Goal: Navigation & Orientation: Understand site structure

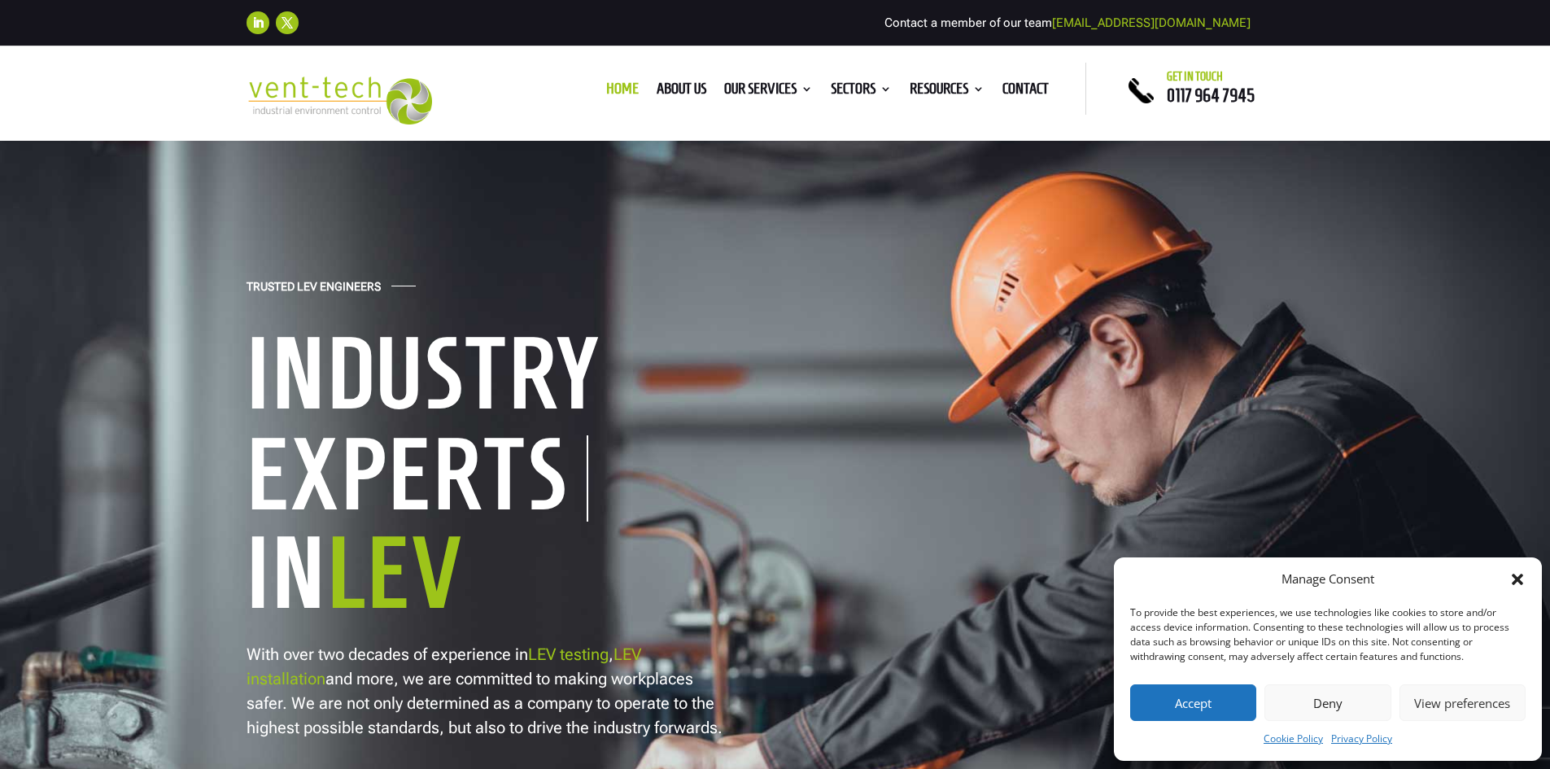
click at [1323, 692] on button "Deny" at bounding box center [1327, 702] width 126 height 37
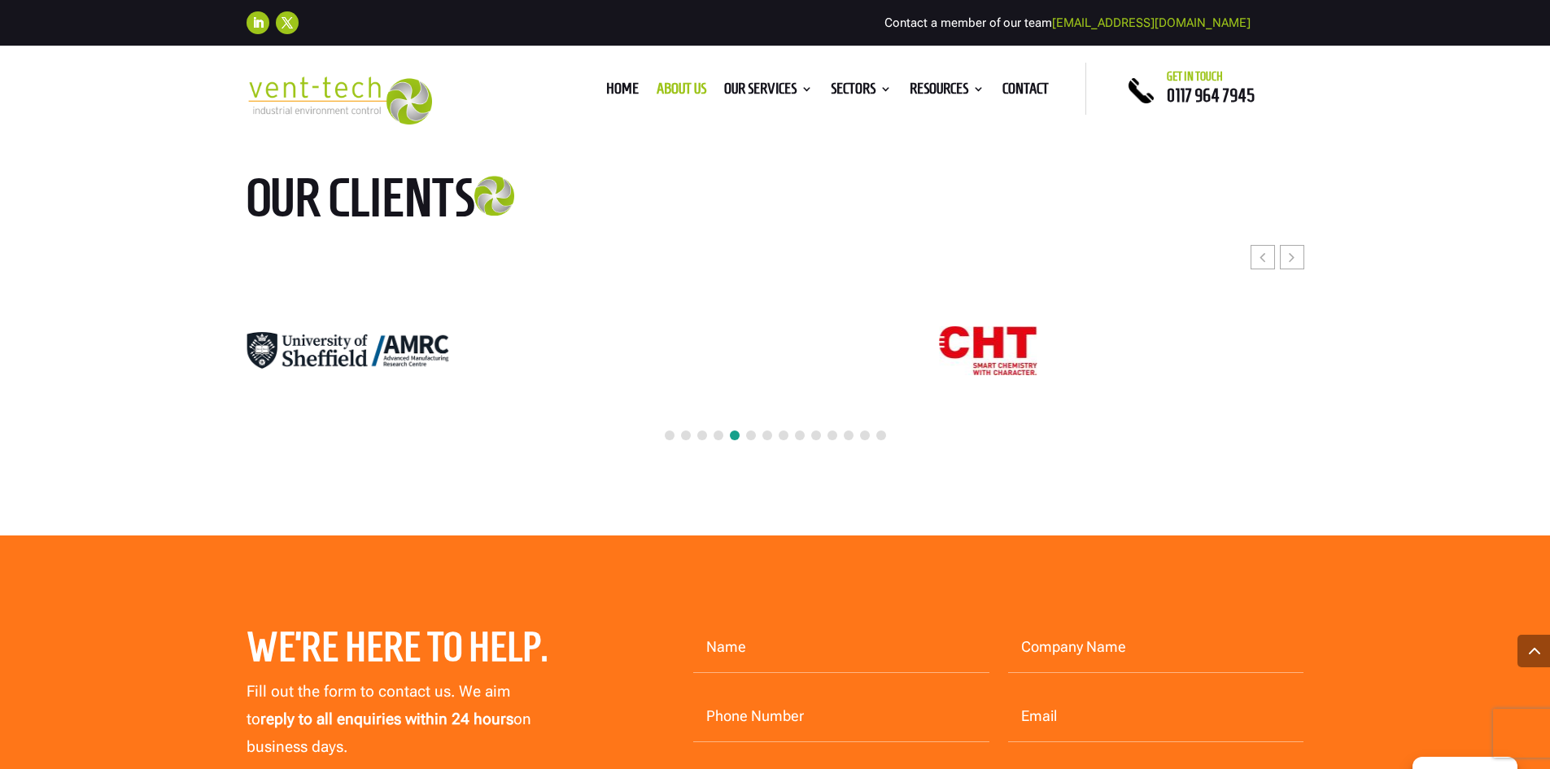
scroll to position [4150, 0]
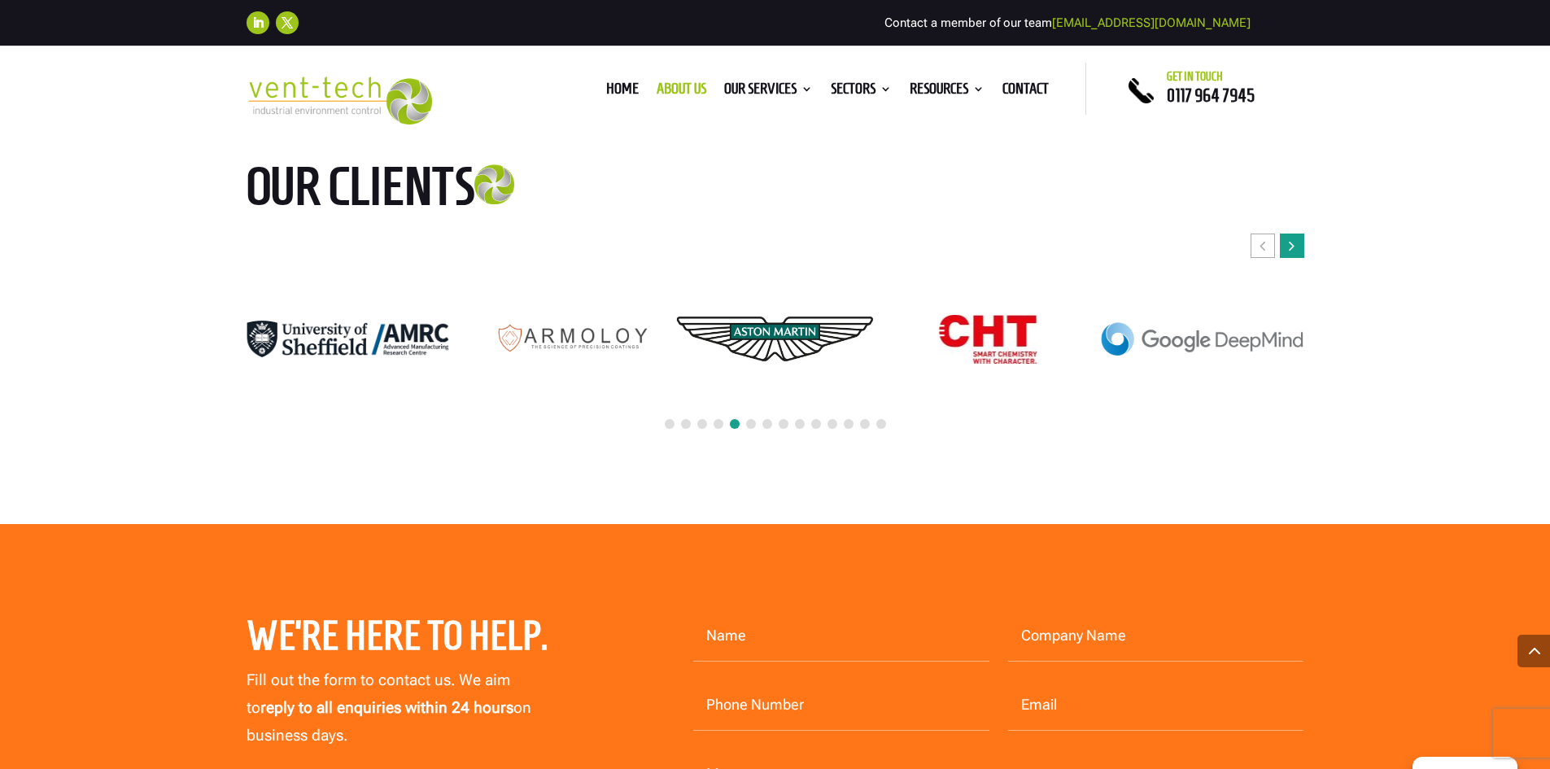
click at [1286, 234] on div "Next slide" at bounding box center [1292, 246] width 24 height 24
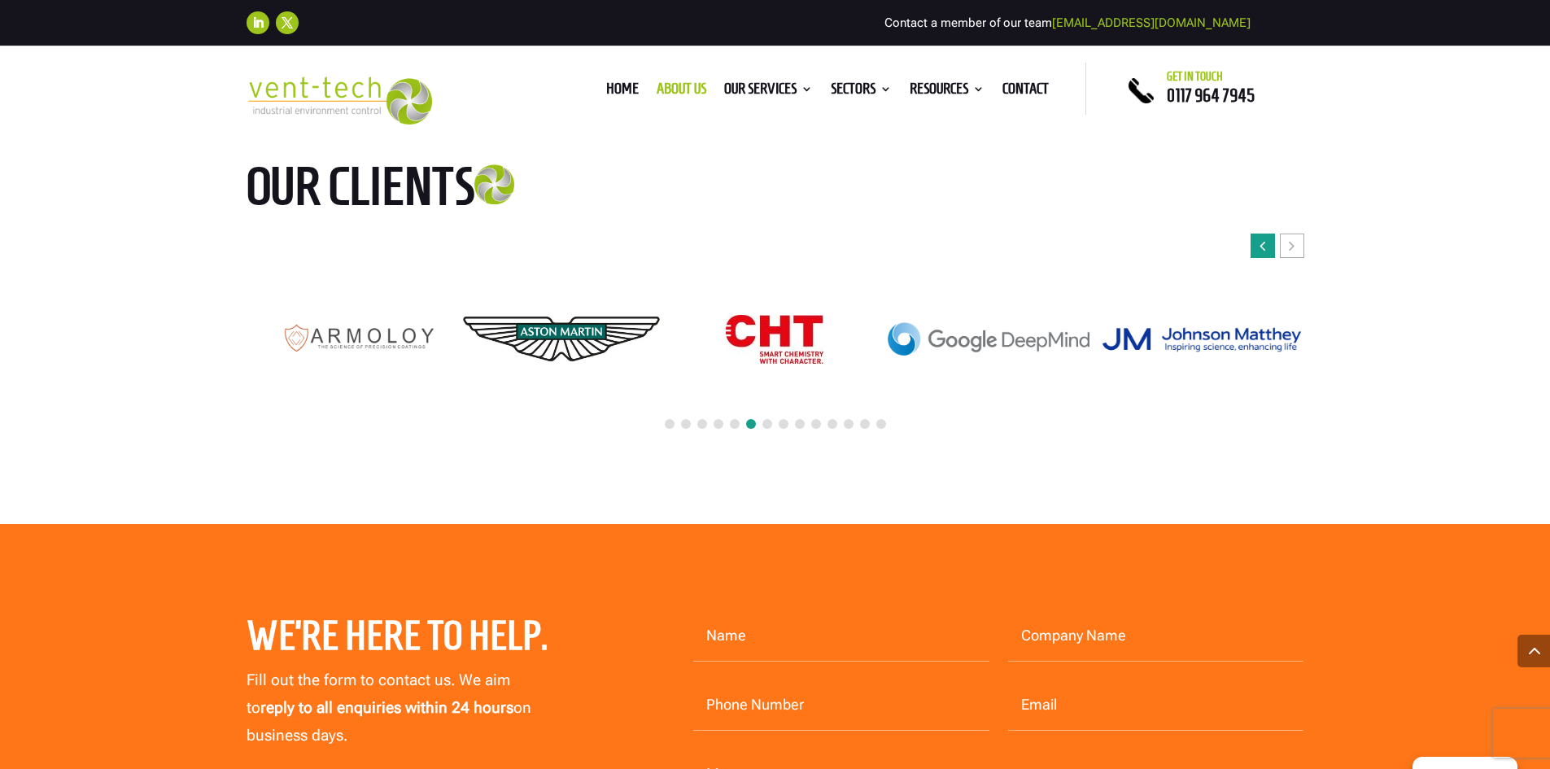
click at [1254, 234] on div "Previous slide" at bounding box center [1263, 246] width 24 height 24
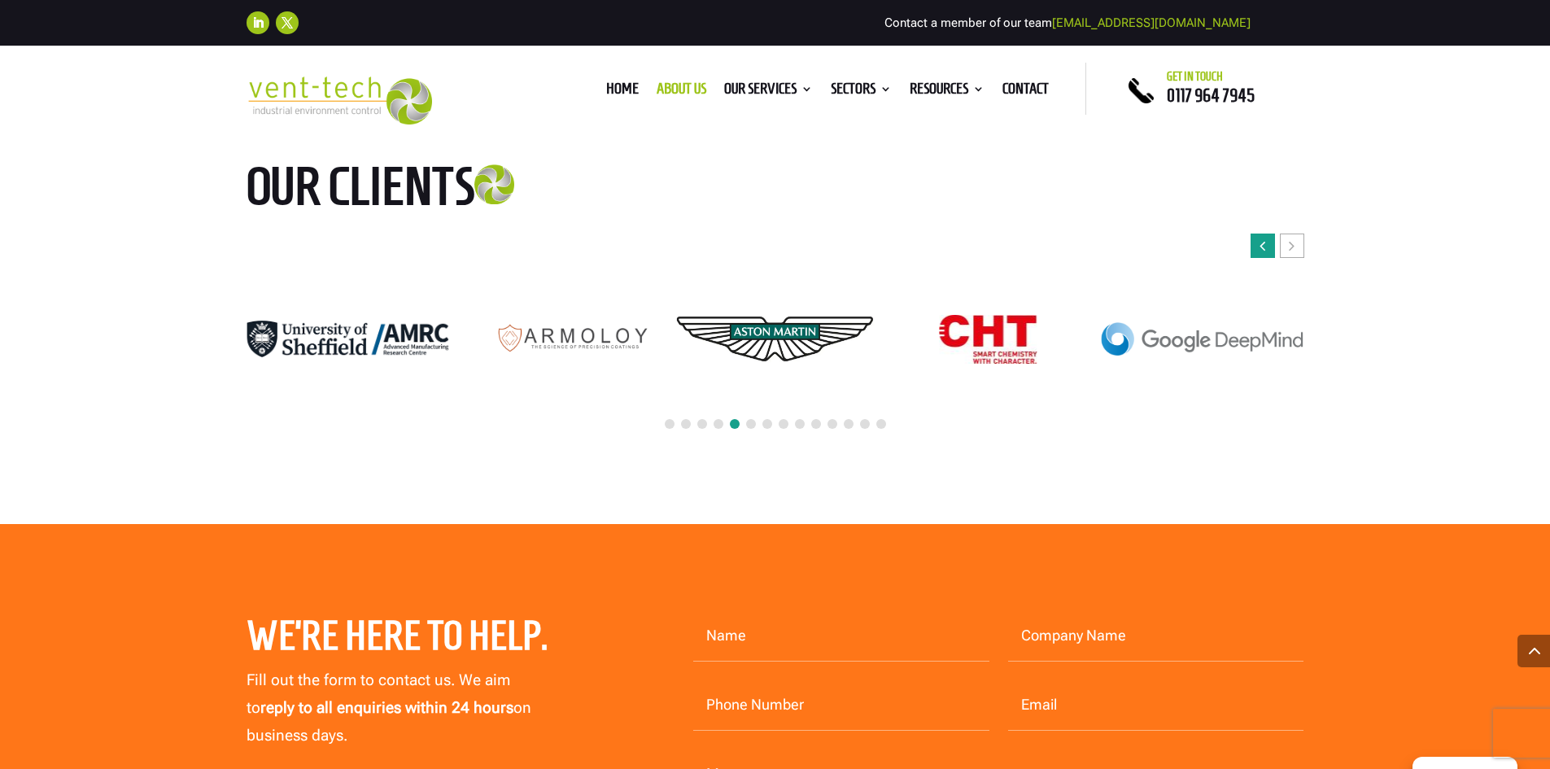
click at [1254, 234] on div "Previous slide" at bounding box center [1263, 246] width 24 height 24
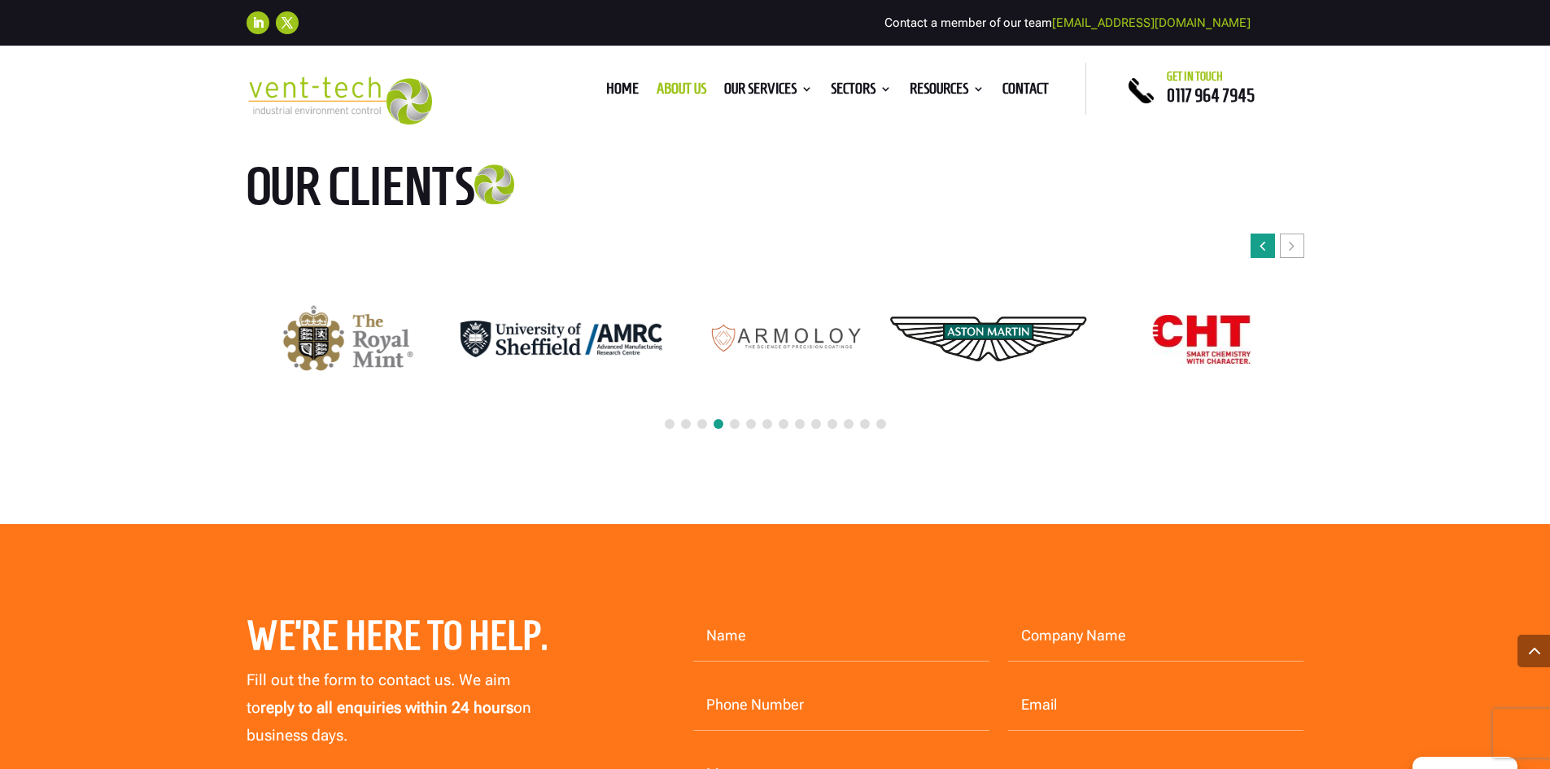
click at [1254, 234] on div "Previous slide" at bounding box center [1263, 246] width 24 height 24
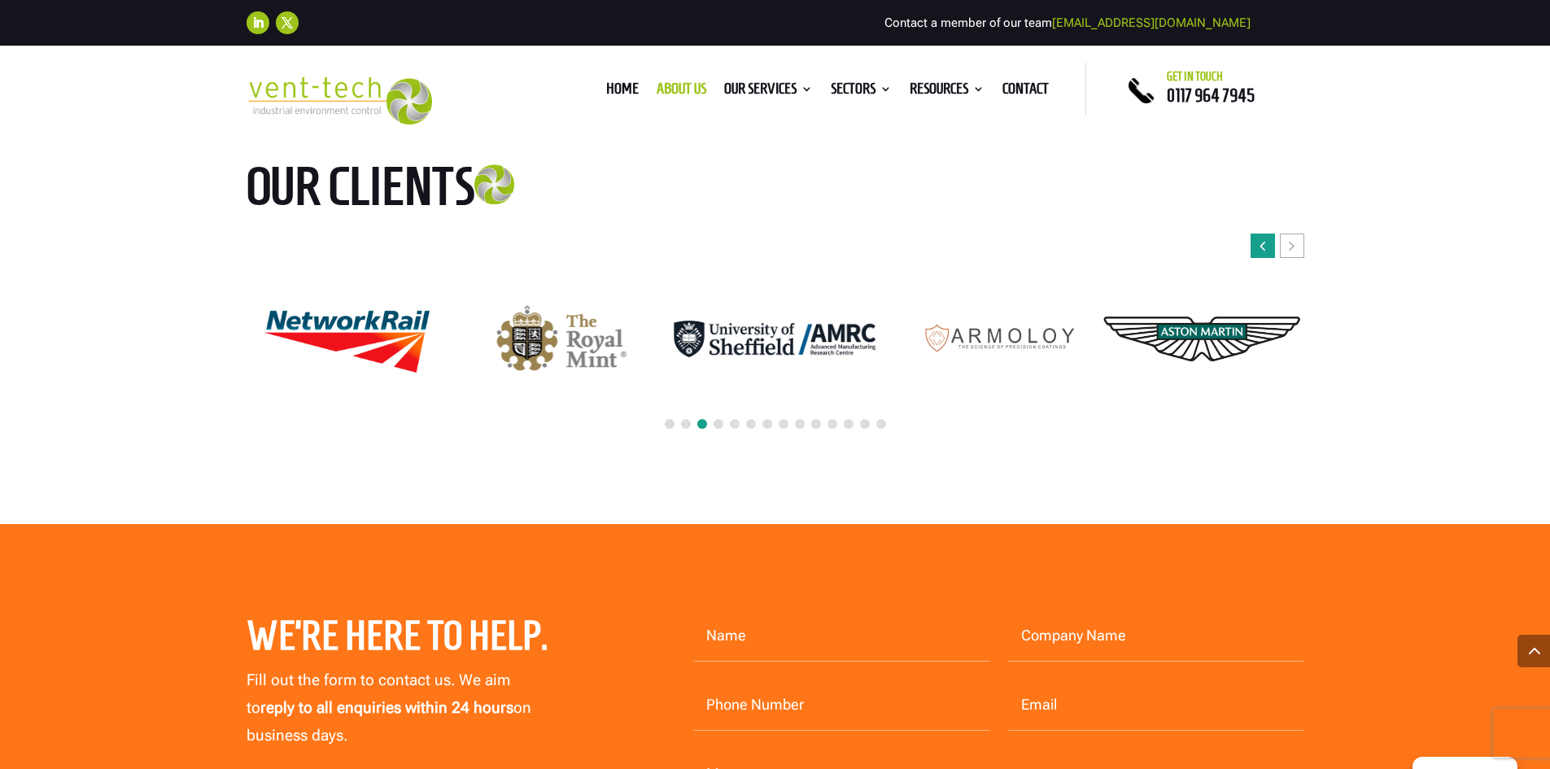
click at [1254, 234] on div "Previous slide" at bounding box center [1263, 246] width 24 height 24
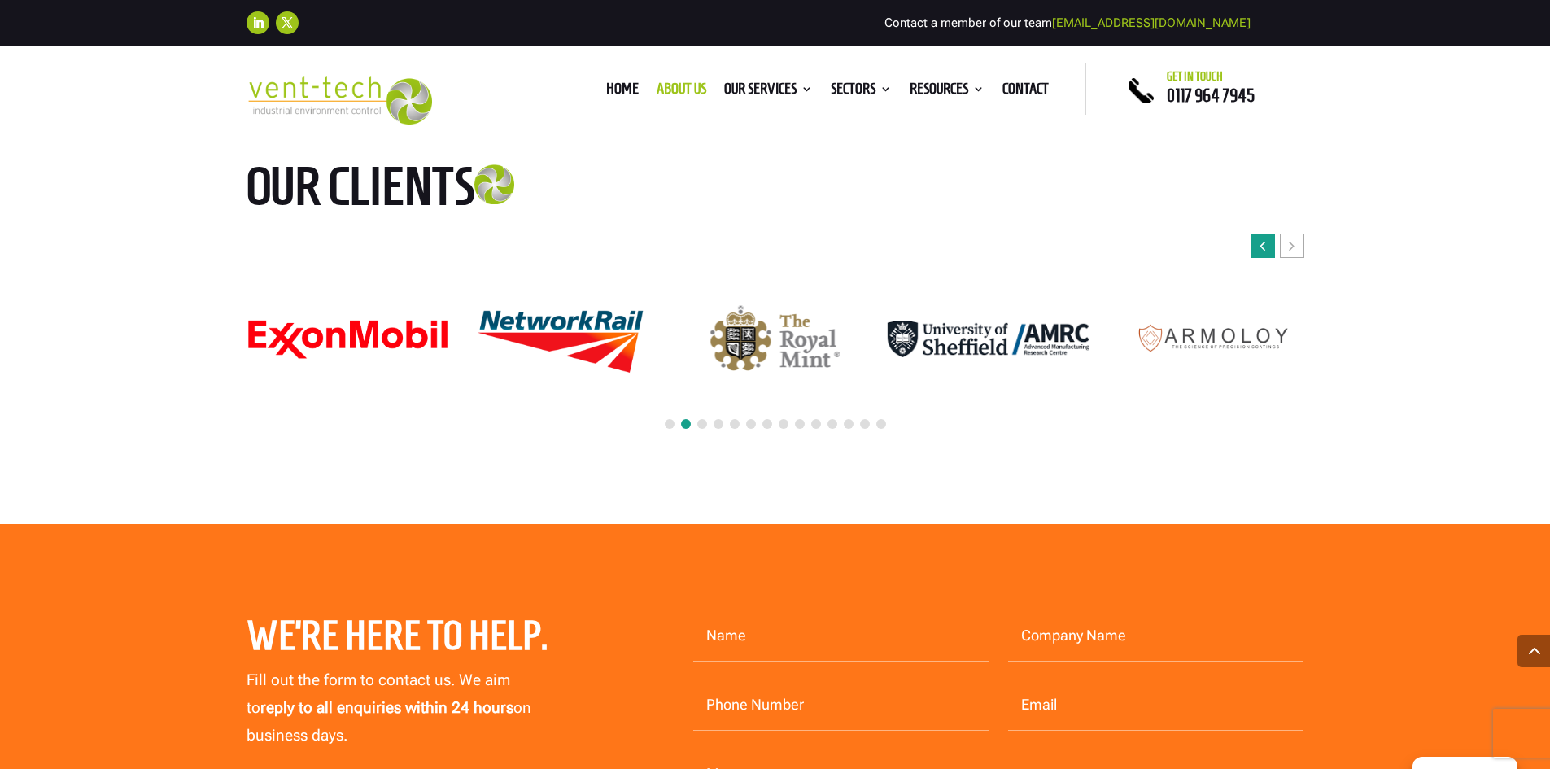
click at [1254, 234] on div "Previous slide" at bounding box center [1263, 246] width 24 height 24
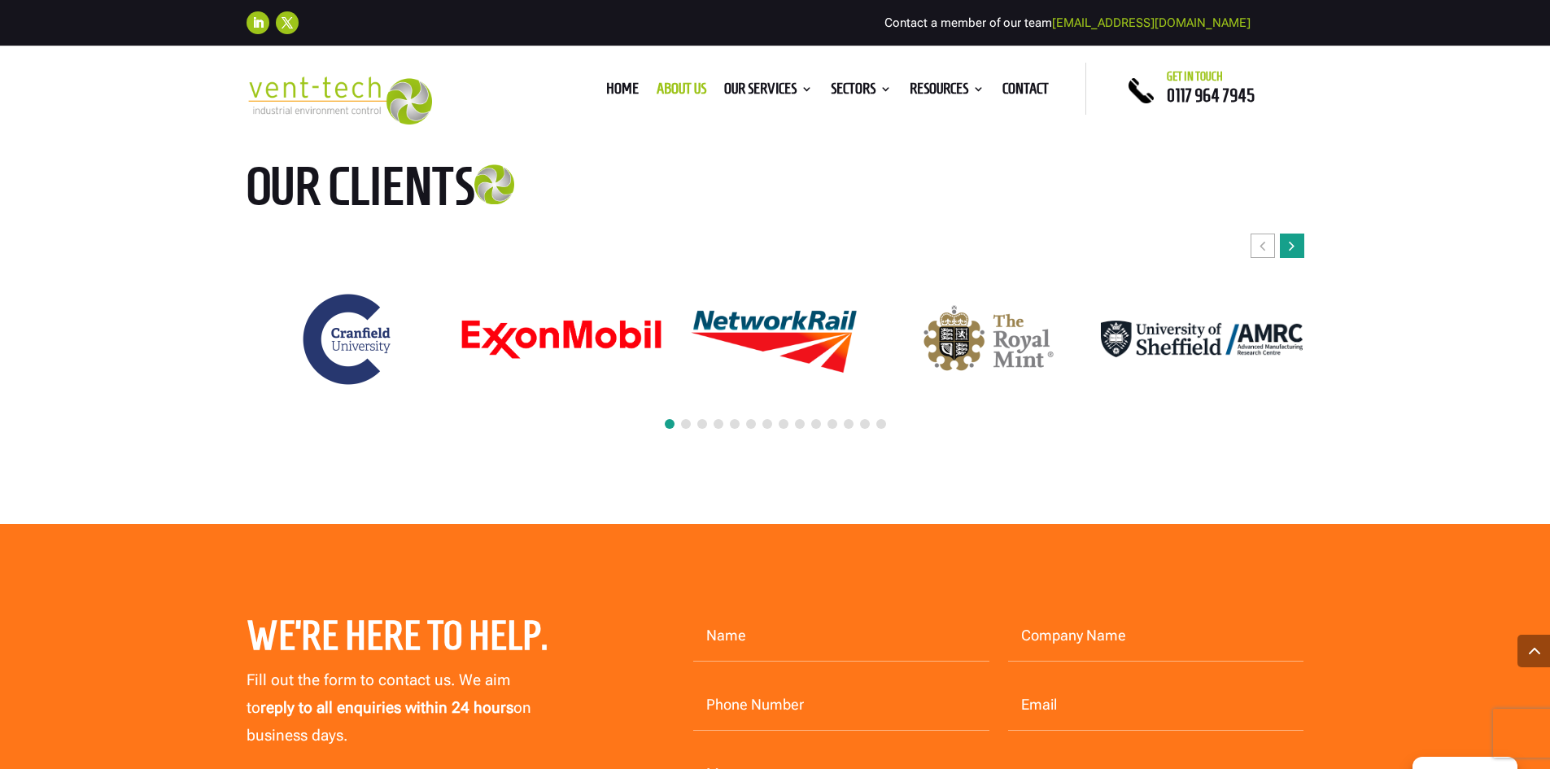
click at [1299, 234] on div "Next slide" at bounding box center [1292, 246] width 24 height 24
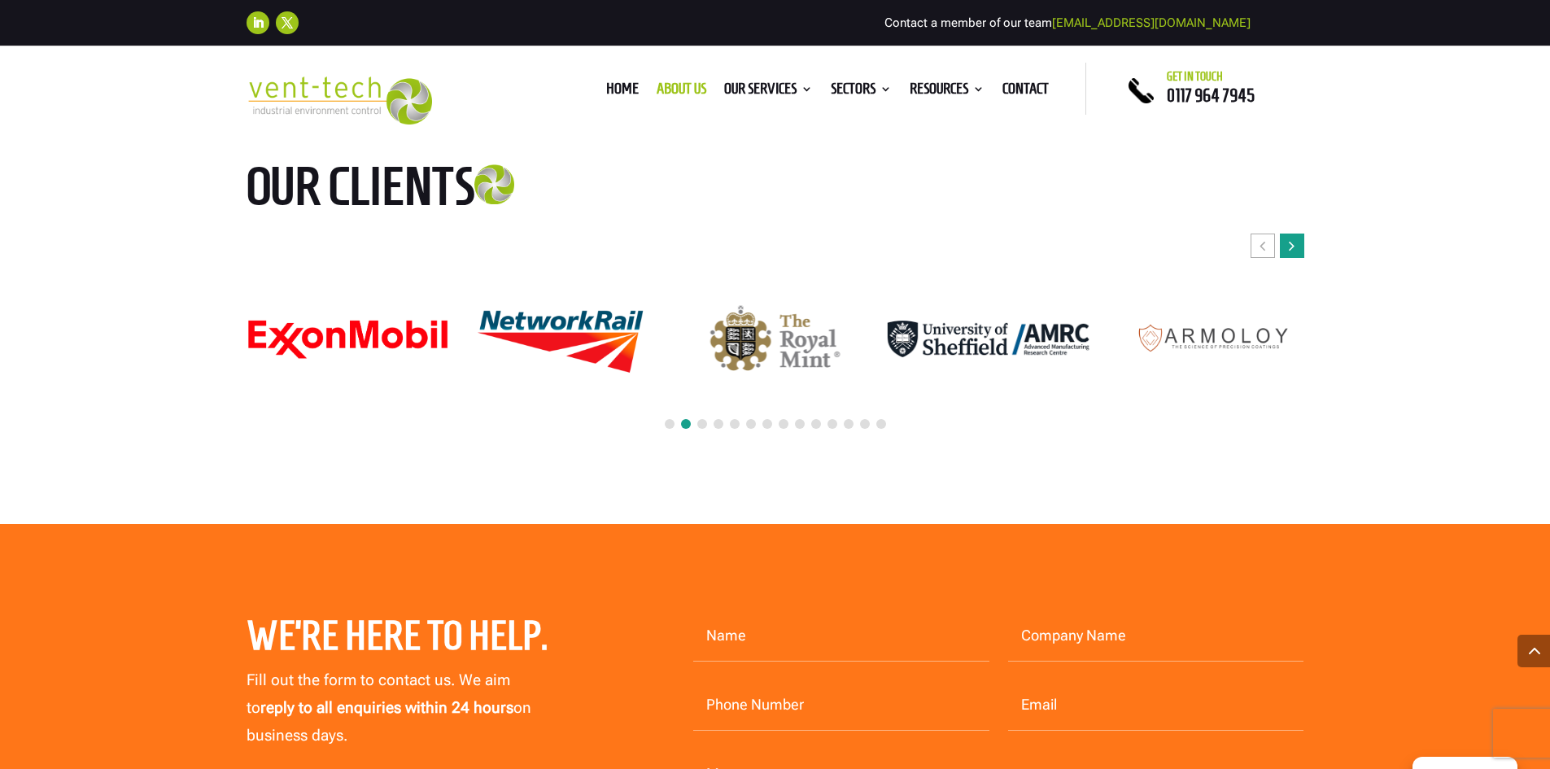
click at [1299, 234] on div "Next slide" at bounding box center [1292, 246] width 24 height 24
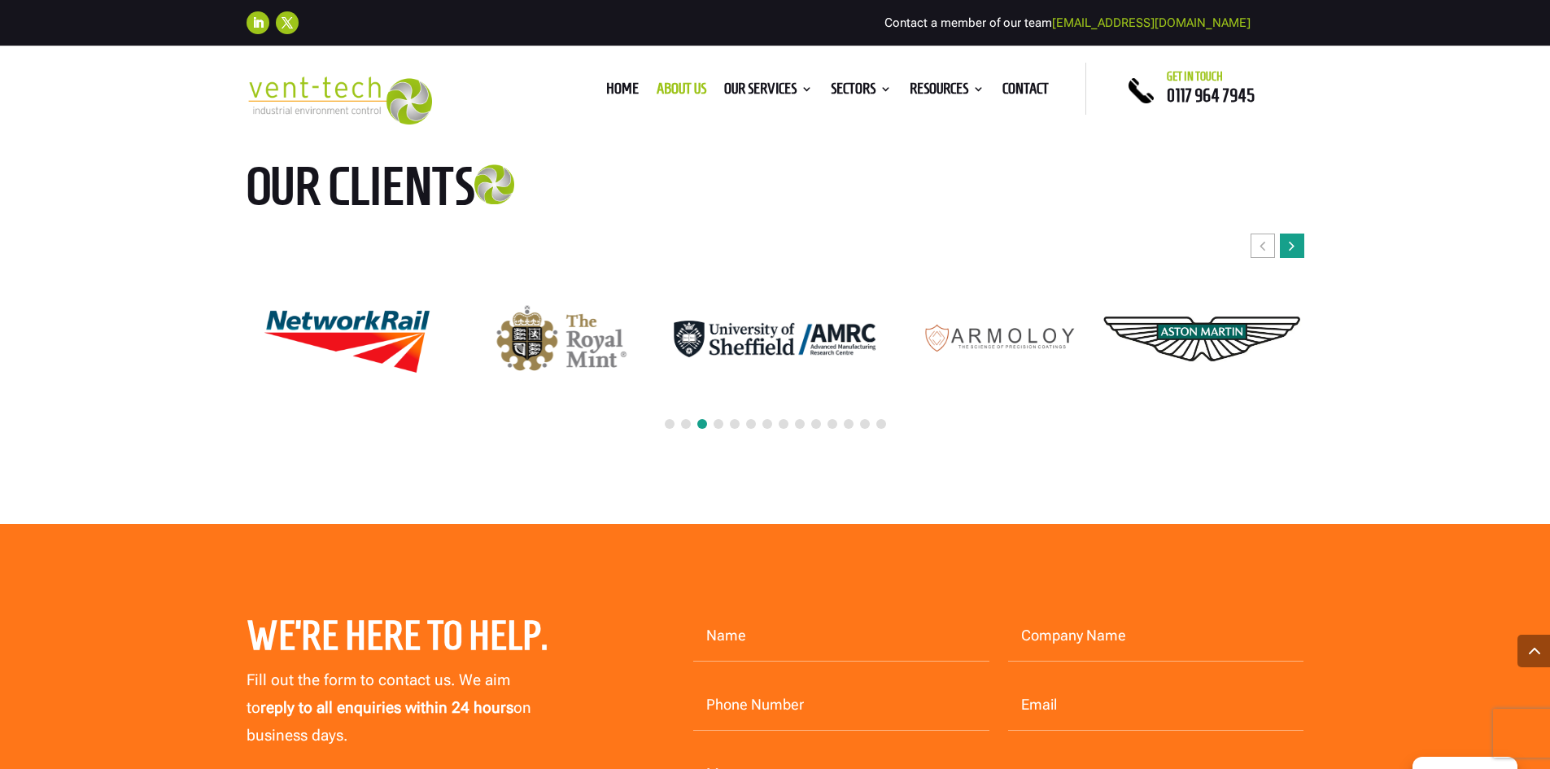
click at [1299, 234] on div "Next slide" at bounding box center [1292, 246] width 24 height 24
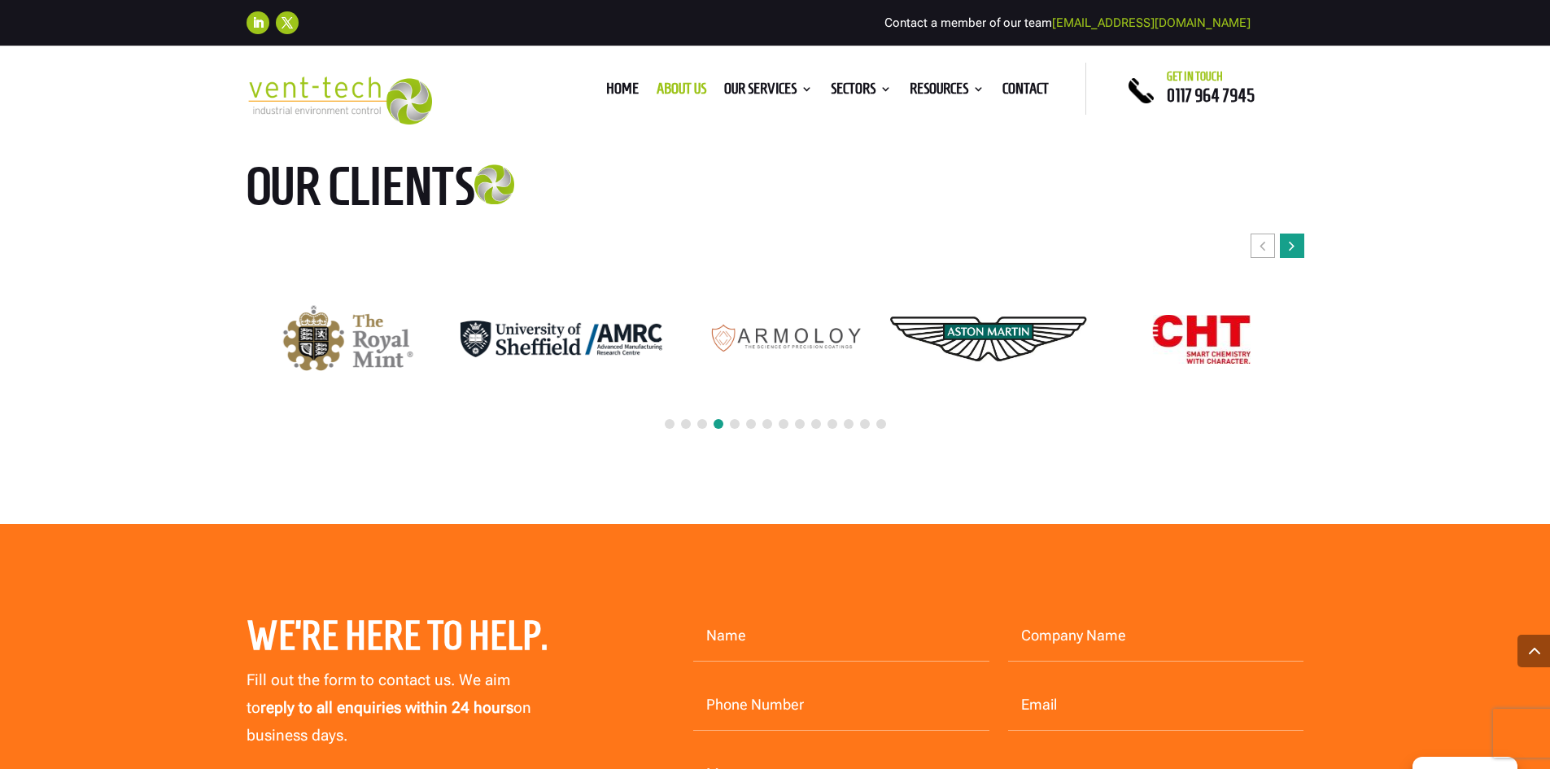
click at [1297, 234] on div "Next slide" at bounding box center [1292, 246] width 24 height 24
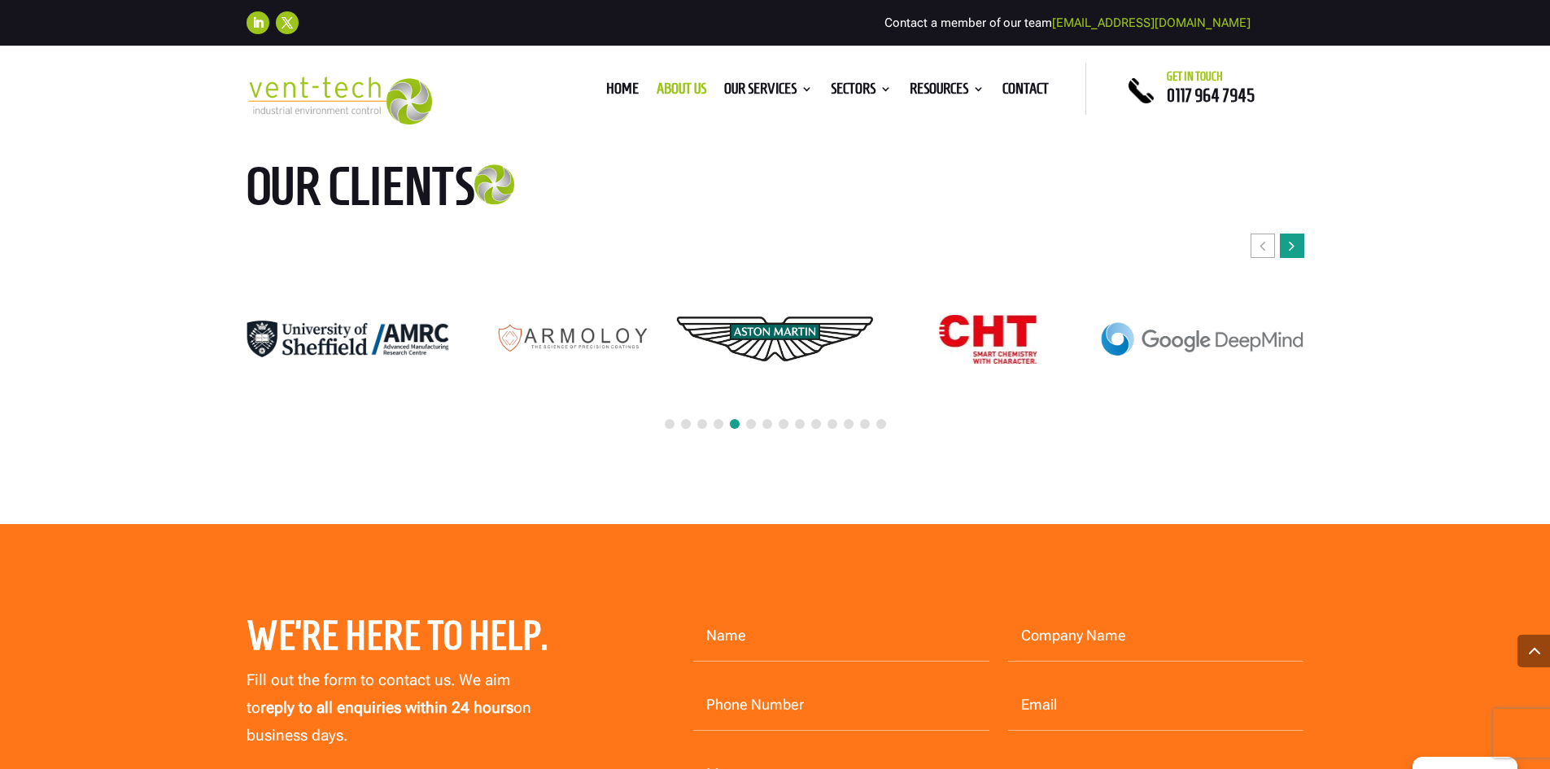
click at [1297, 234] on div "Next slide" at bounding box center [1292, 246] width 24 height 24
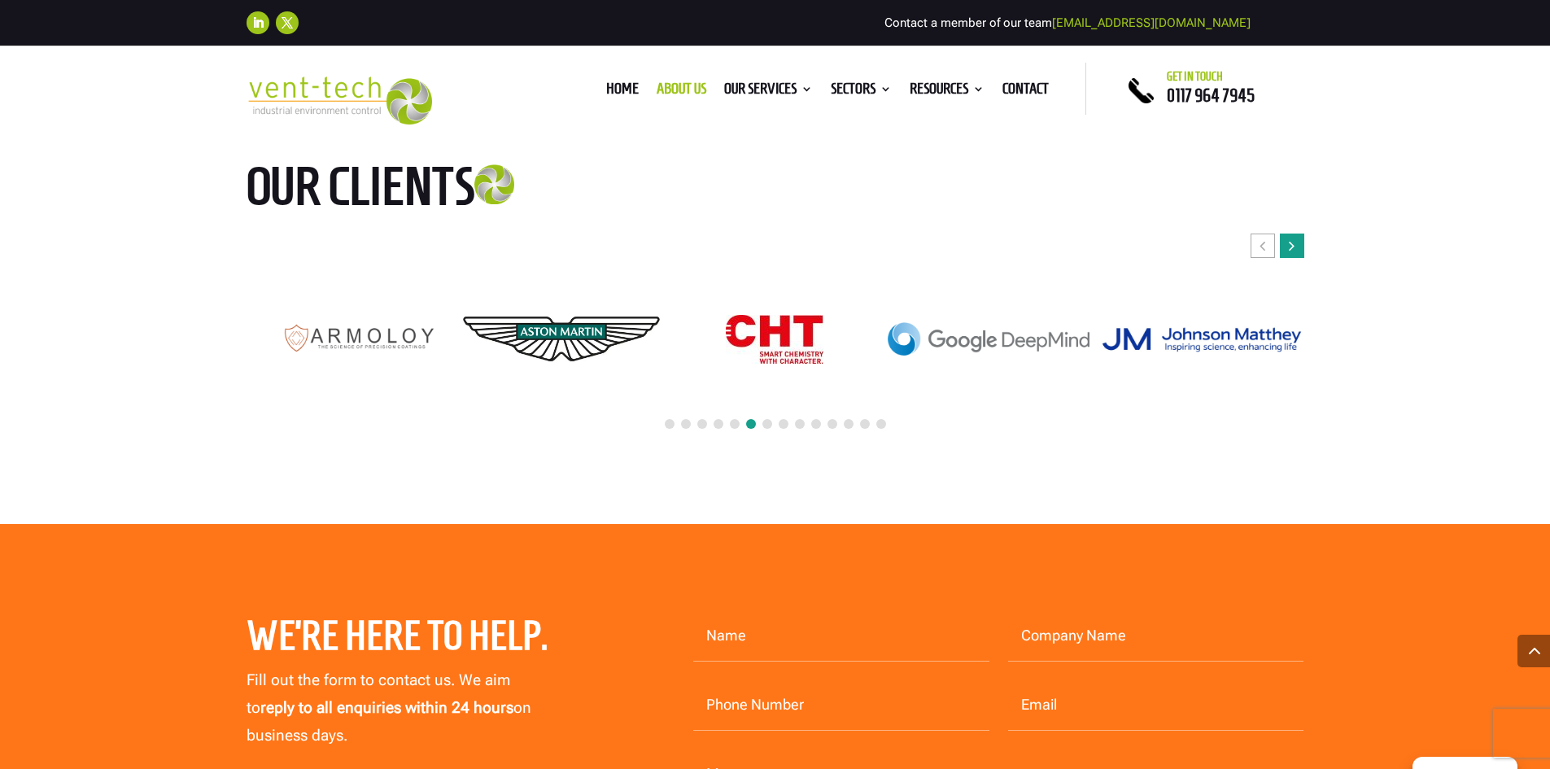
click at [1297, 234] on div "Next slide" at bounding box center [1292, 246] width 24 height 24
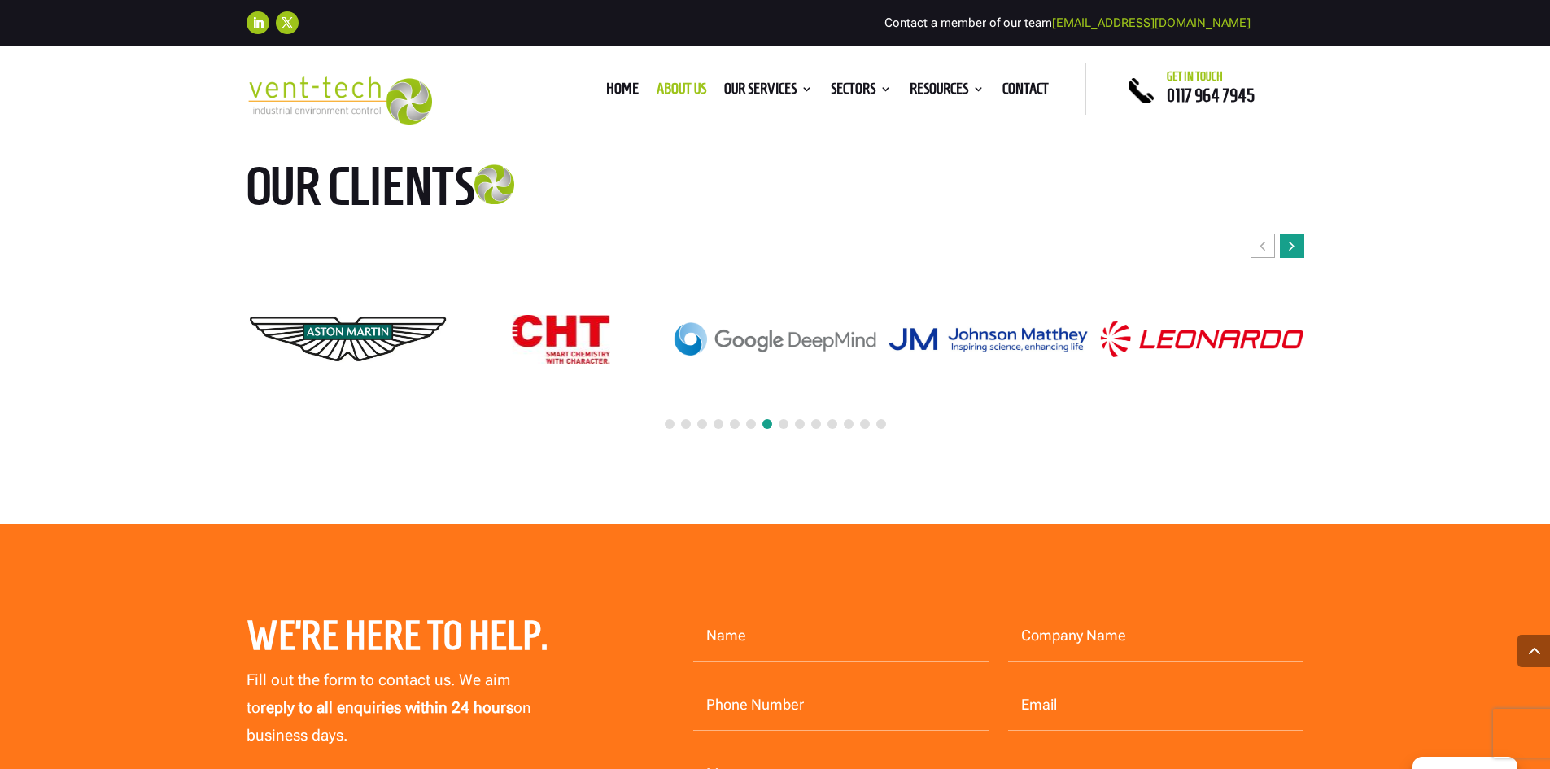
click at [1297, 234] on div "Next slide" at bounding box center [1292, 246] width 24 height 24
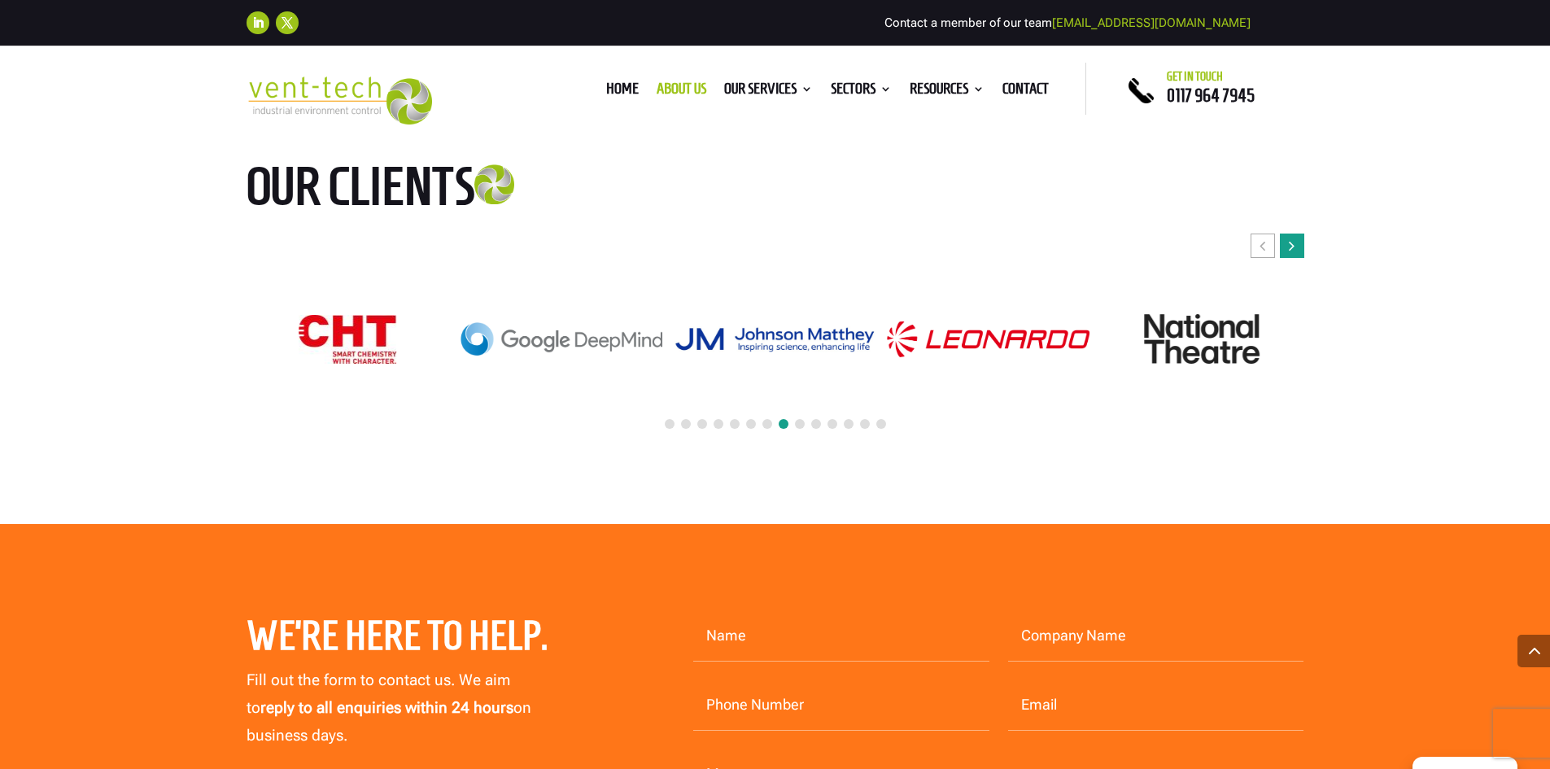
click at [1297, 234] on div "Next slide" at bounding box center [1292, 246] width 24 height 24
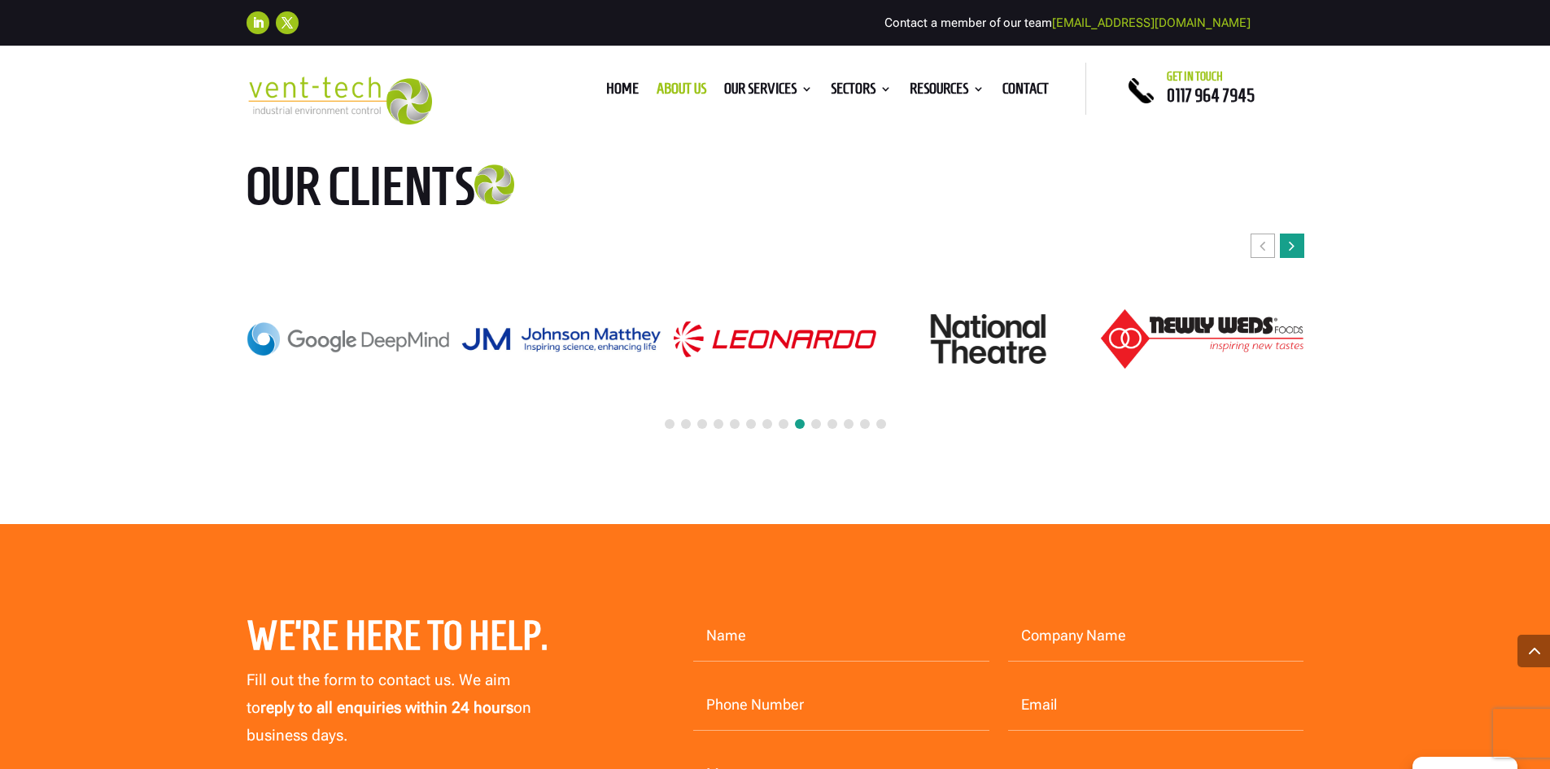
click at [1297, 234] on div "Next slide" at bounding box center [1292, 246] width 24 height 24
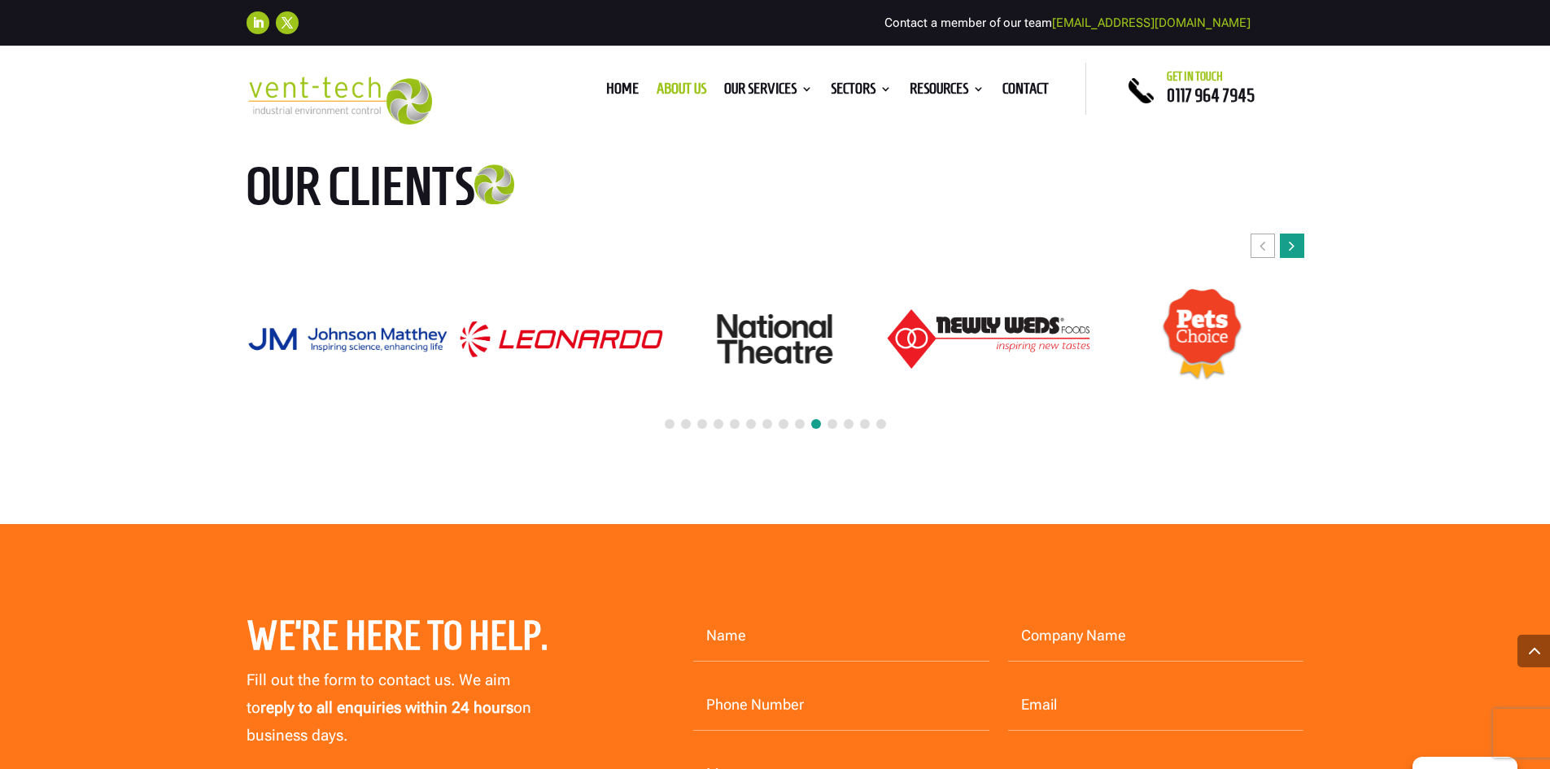
click at [1297, 234] on div "Next slide" at bounding box center [1292, 246] width 24 height 24
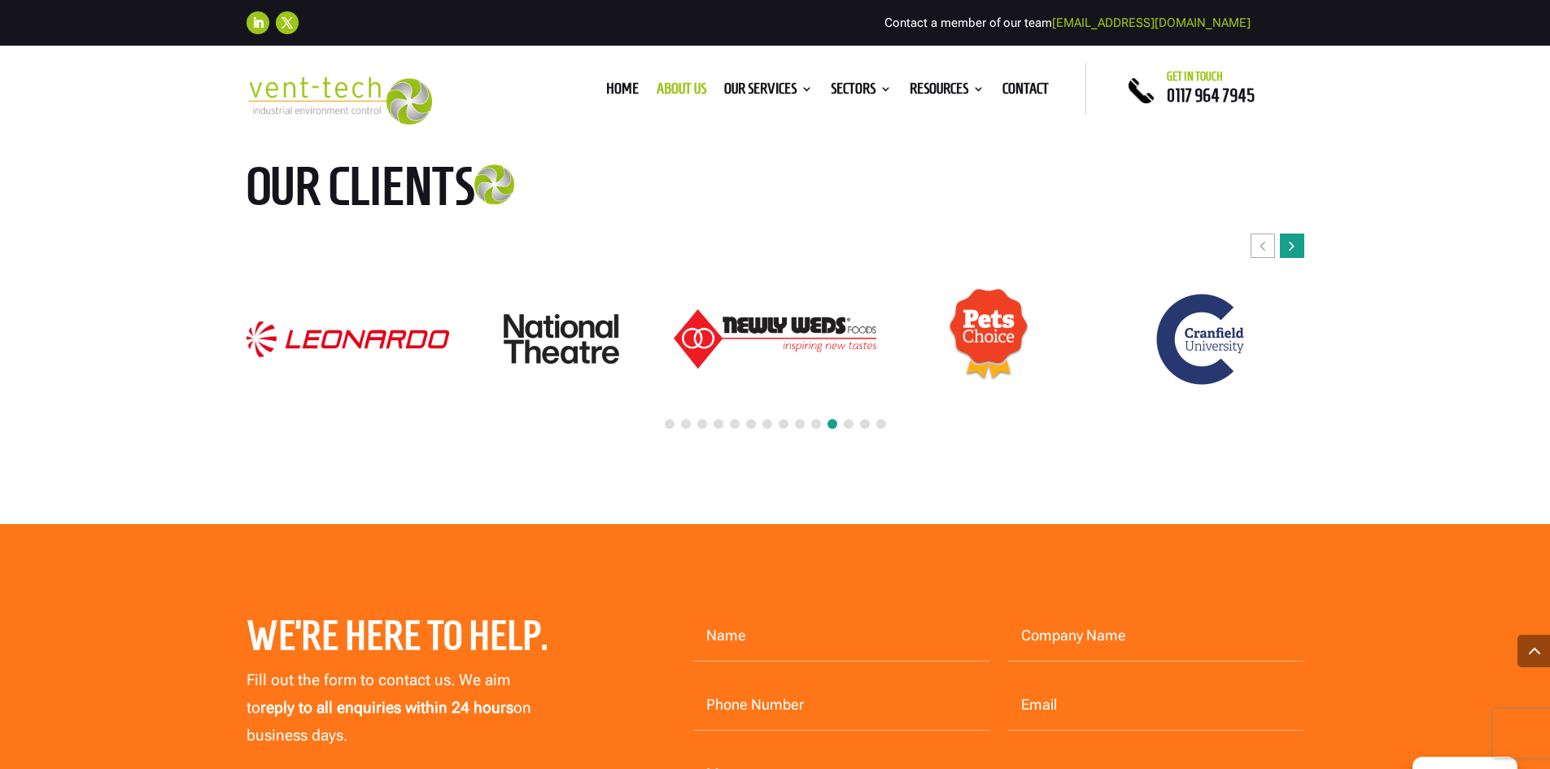
click at [1297, 234] on div "Next slide" at bounding box center [1292, 246] width 24 height 24
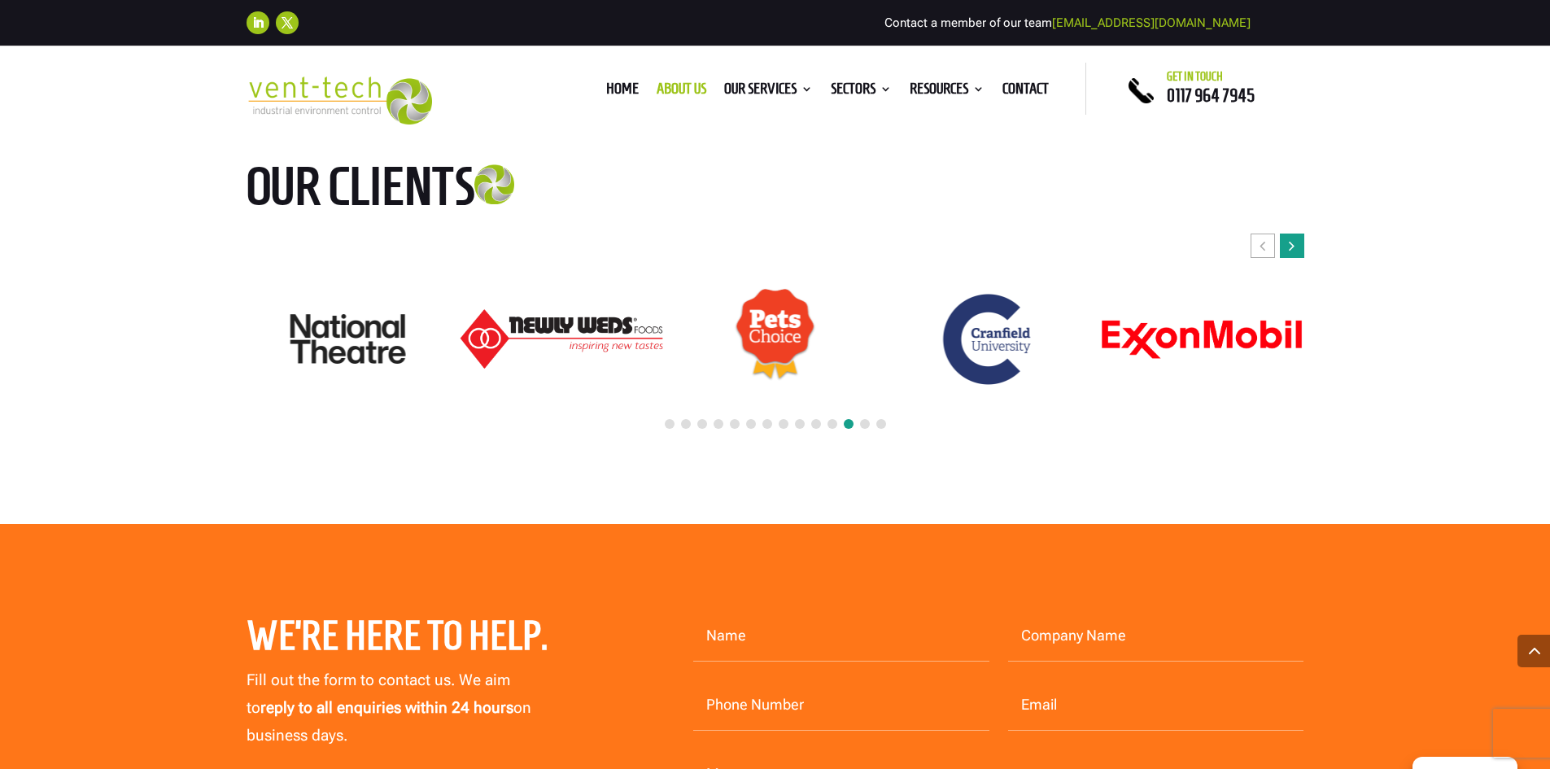
click at [1297, 234] on div "Next slide" at bounding box center [1292, 246] width 24 height 24
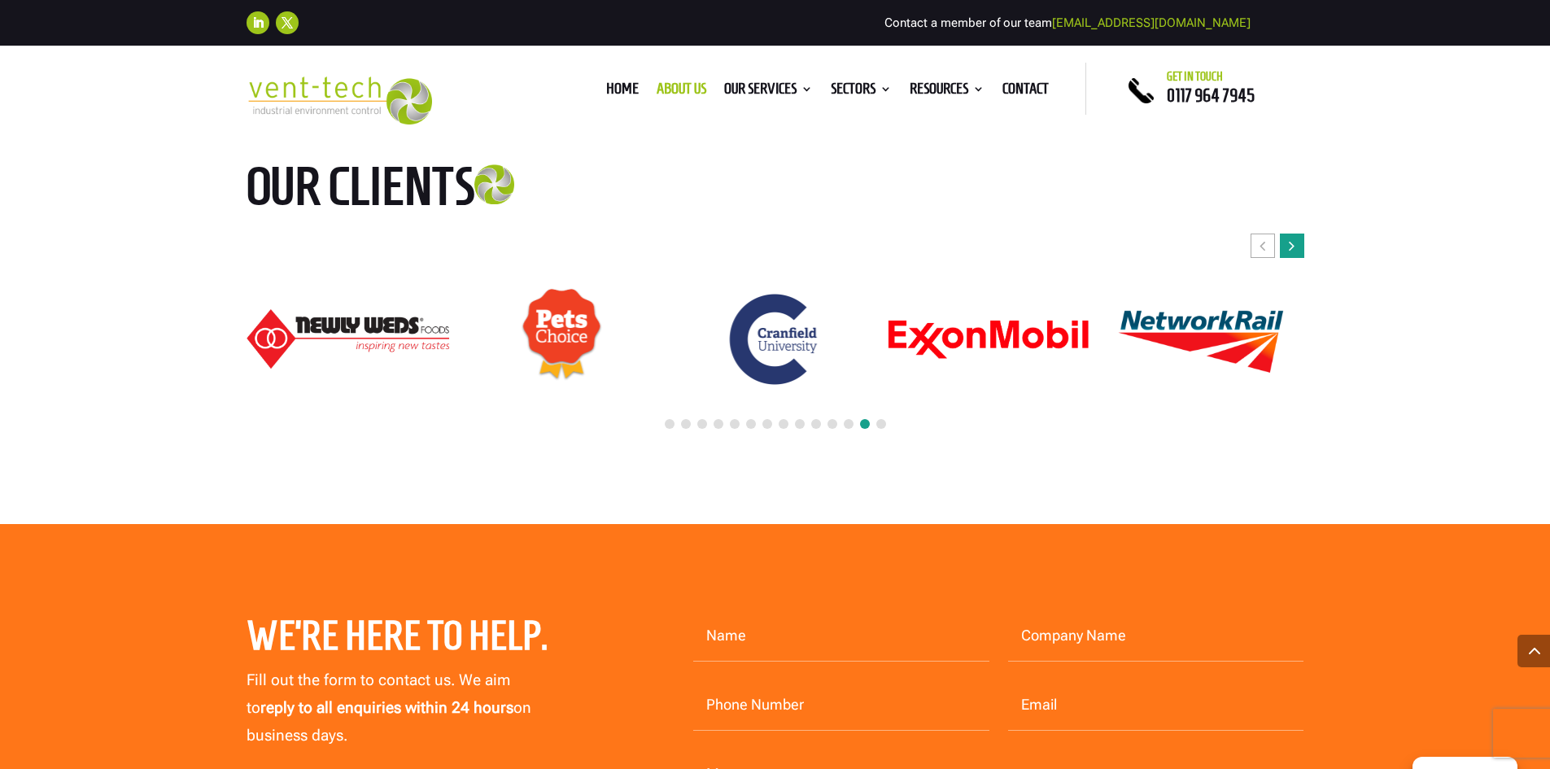
click at [1297, 234] on div "Next slide" at bounding box center [1292, 246] width 24 height 24
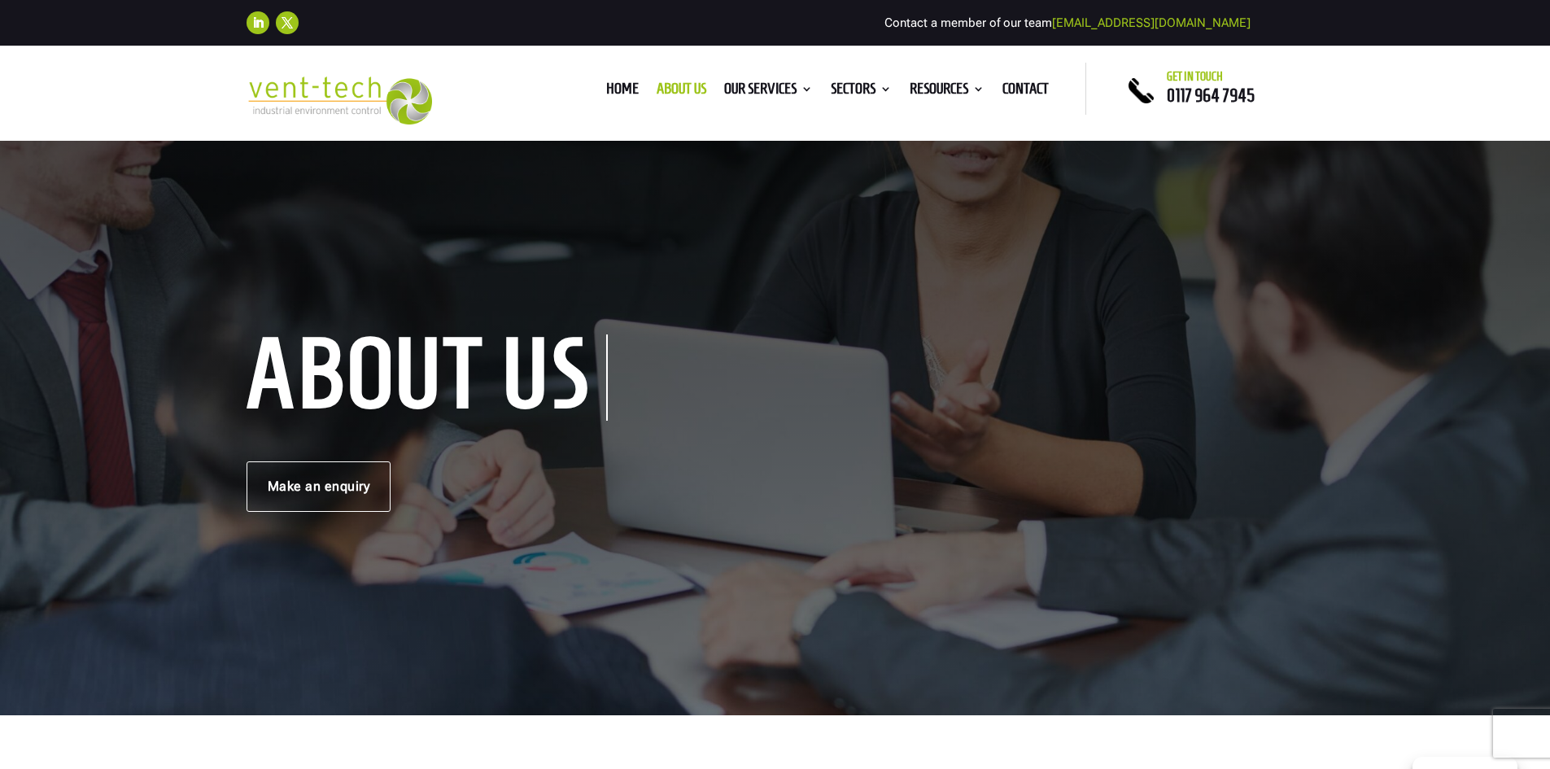
scroll to position [0, 0]
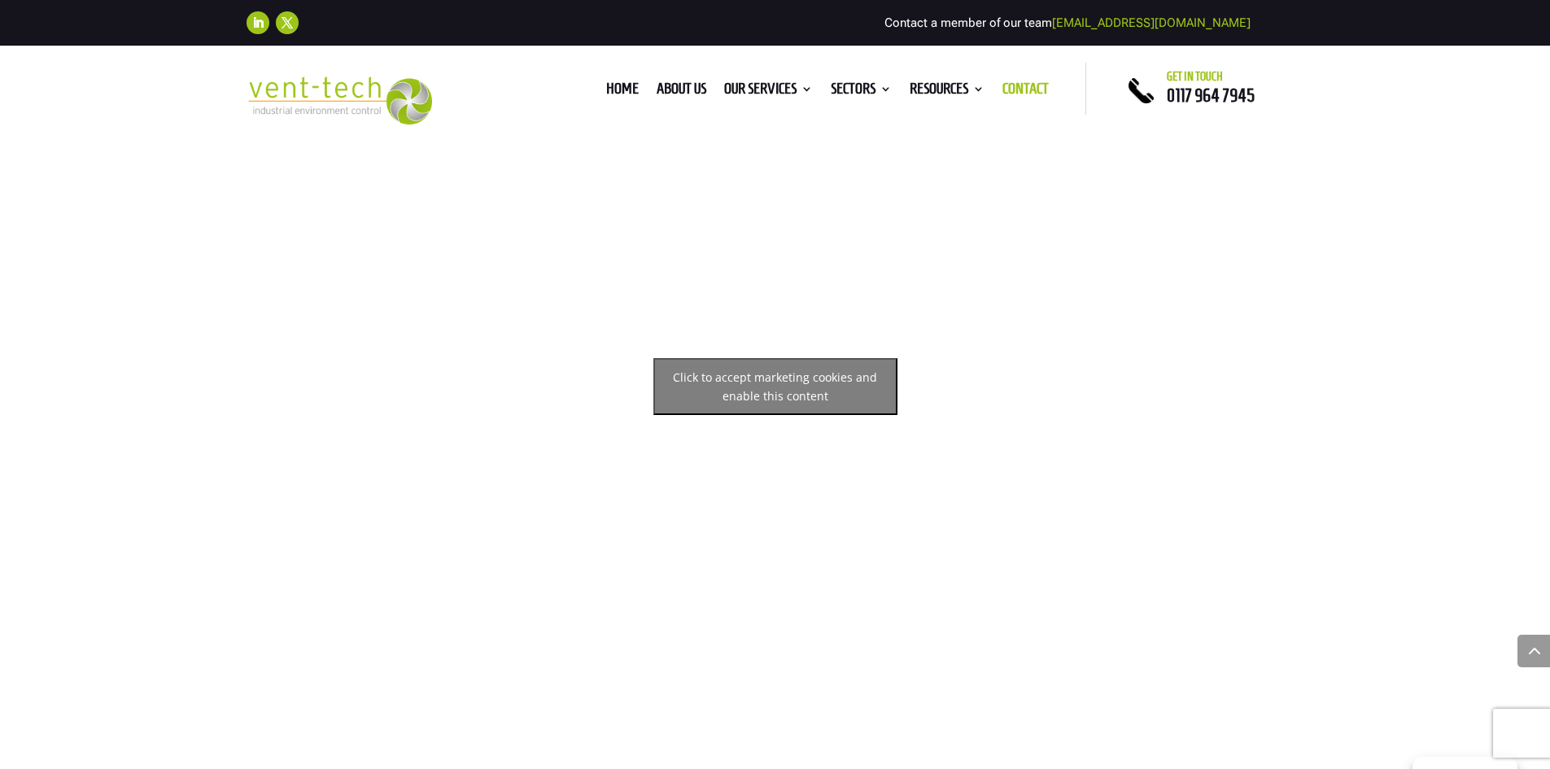
scroll to position [1465, 0]
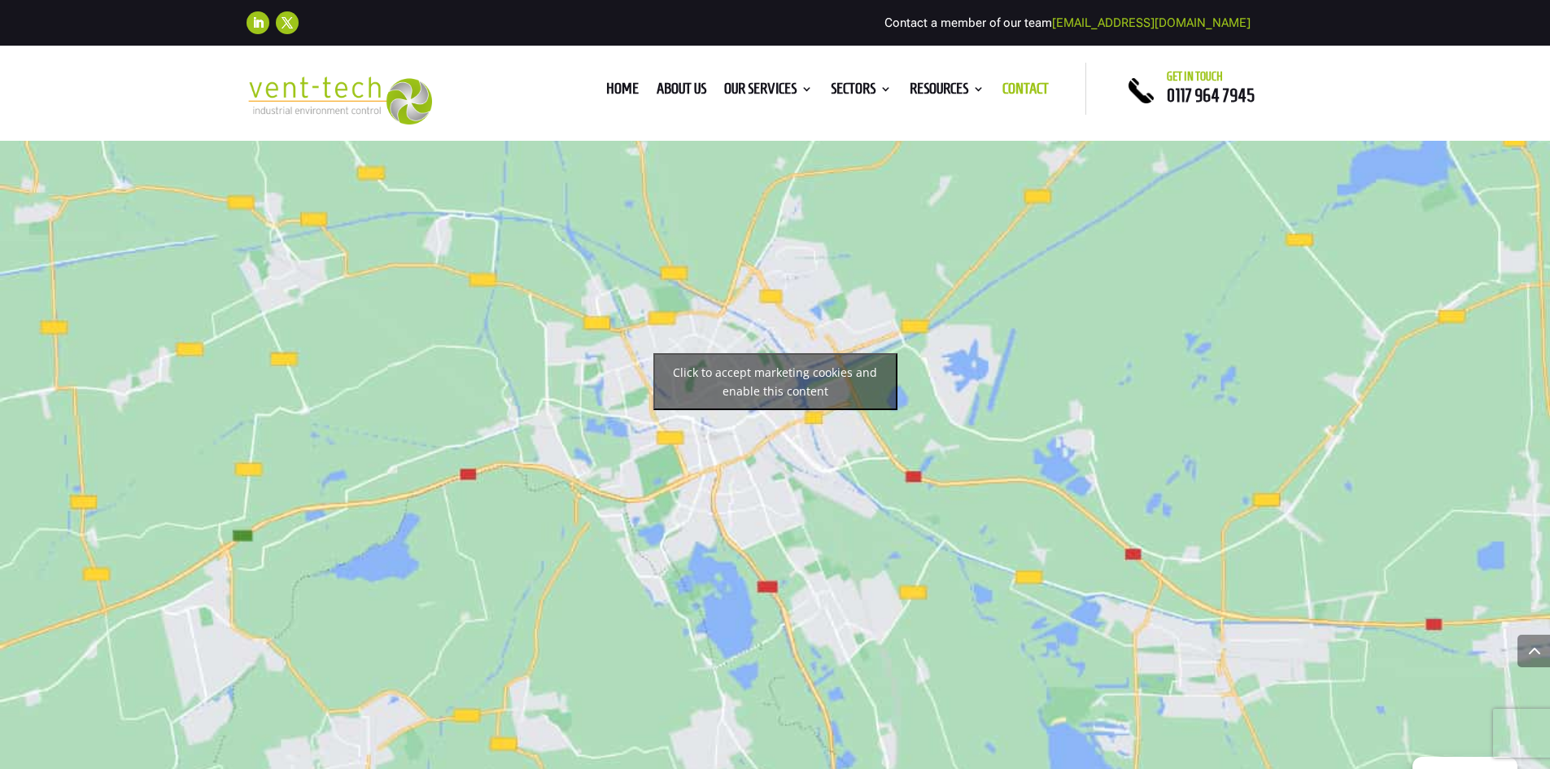
click at [755, 381] on button "Click to accept marketing cookies and enable this content" at bounding box center [775, 381] width 244 height 57
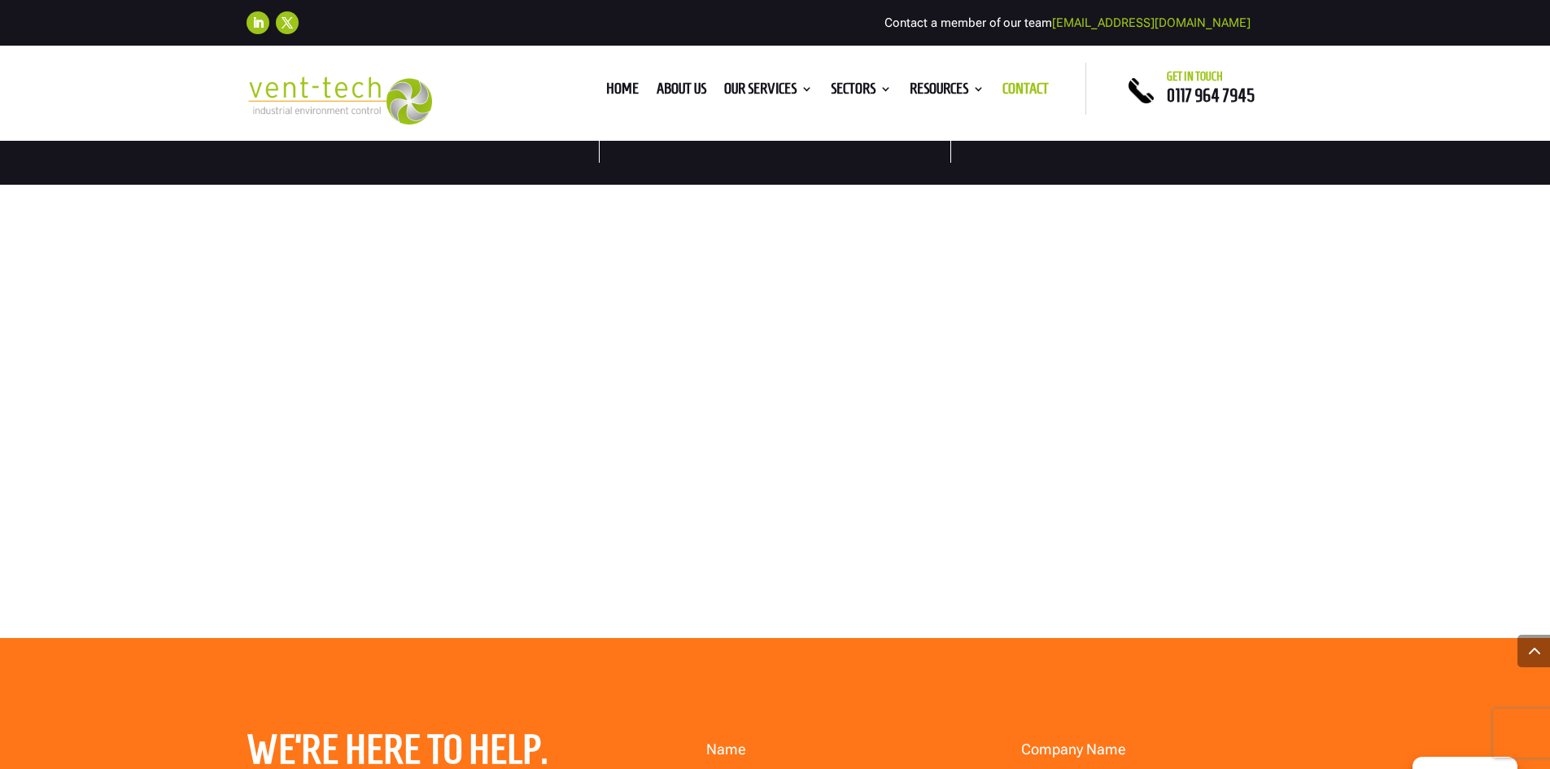
scroll to position [1139, 0]
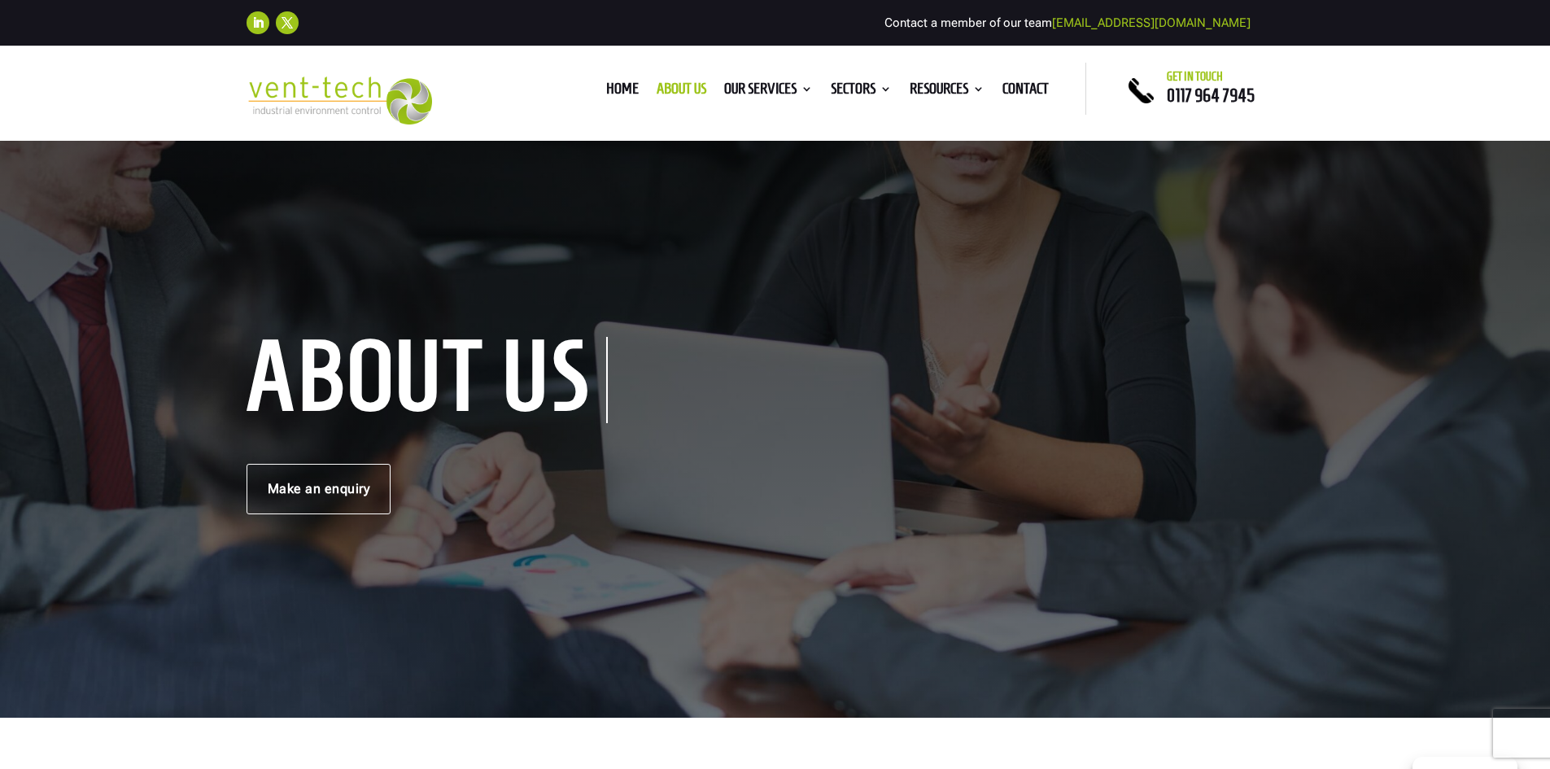
drag, startPoint x: 1125, startPoint y: 393, endPoint x: 1172, endPoint y: 204, distance: 194.4
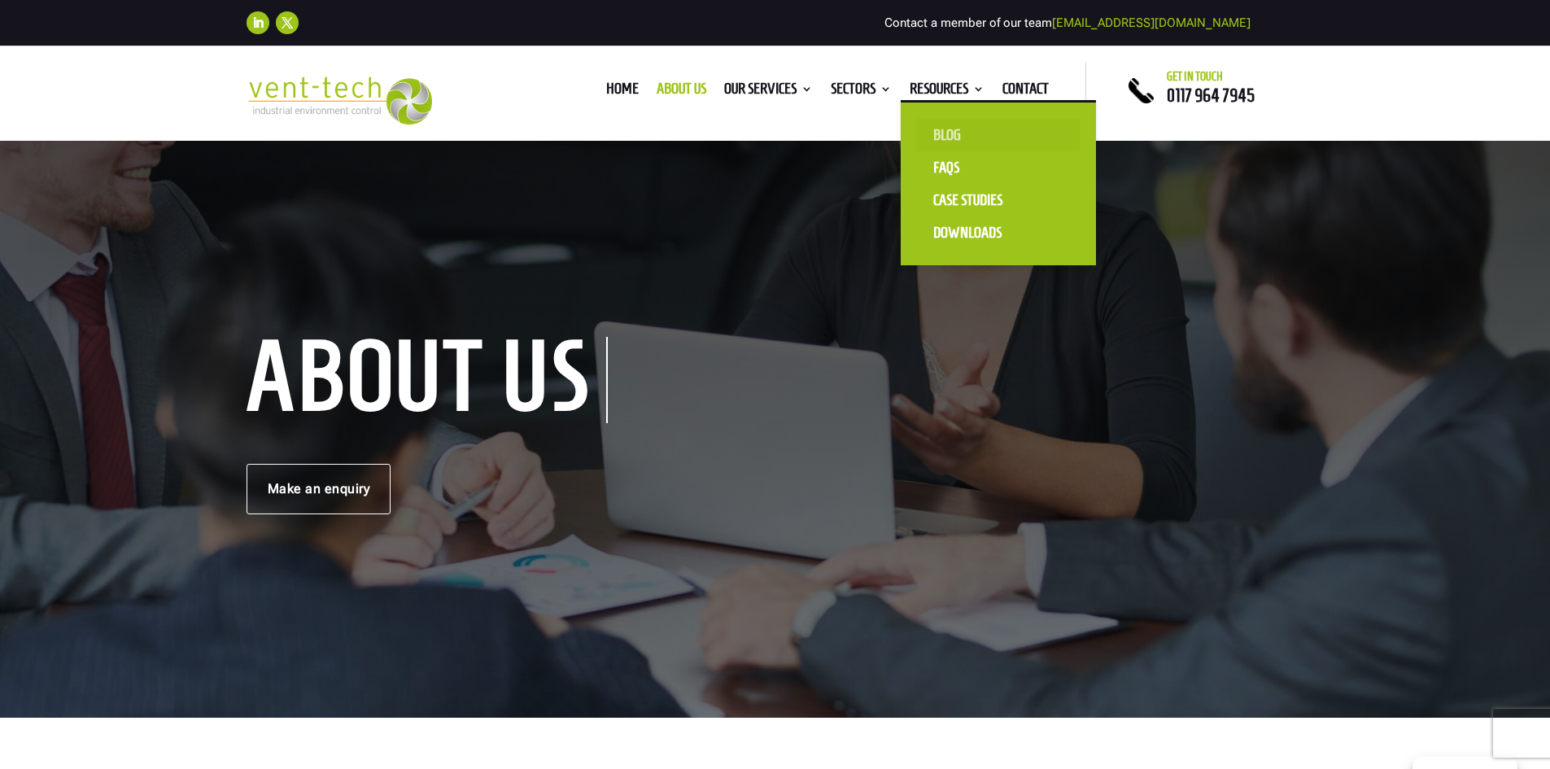
click at [955, 135] on link "Blog" at bounding box center [998, 135] width 163 height 33
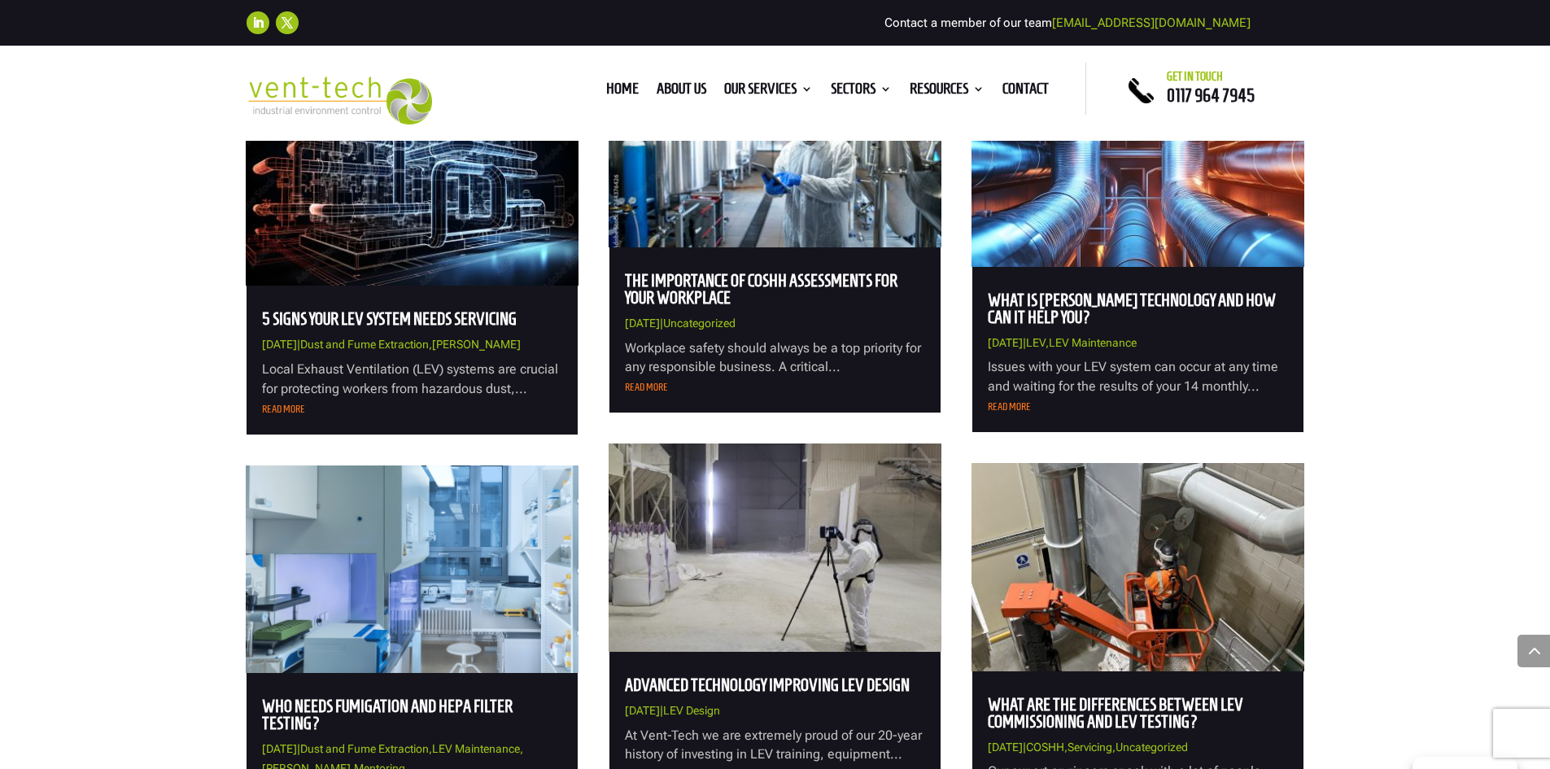
scroll to position [1546, 0]
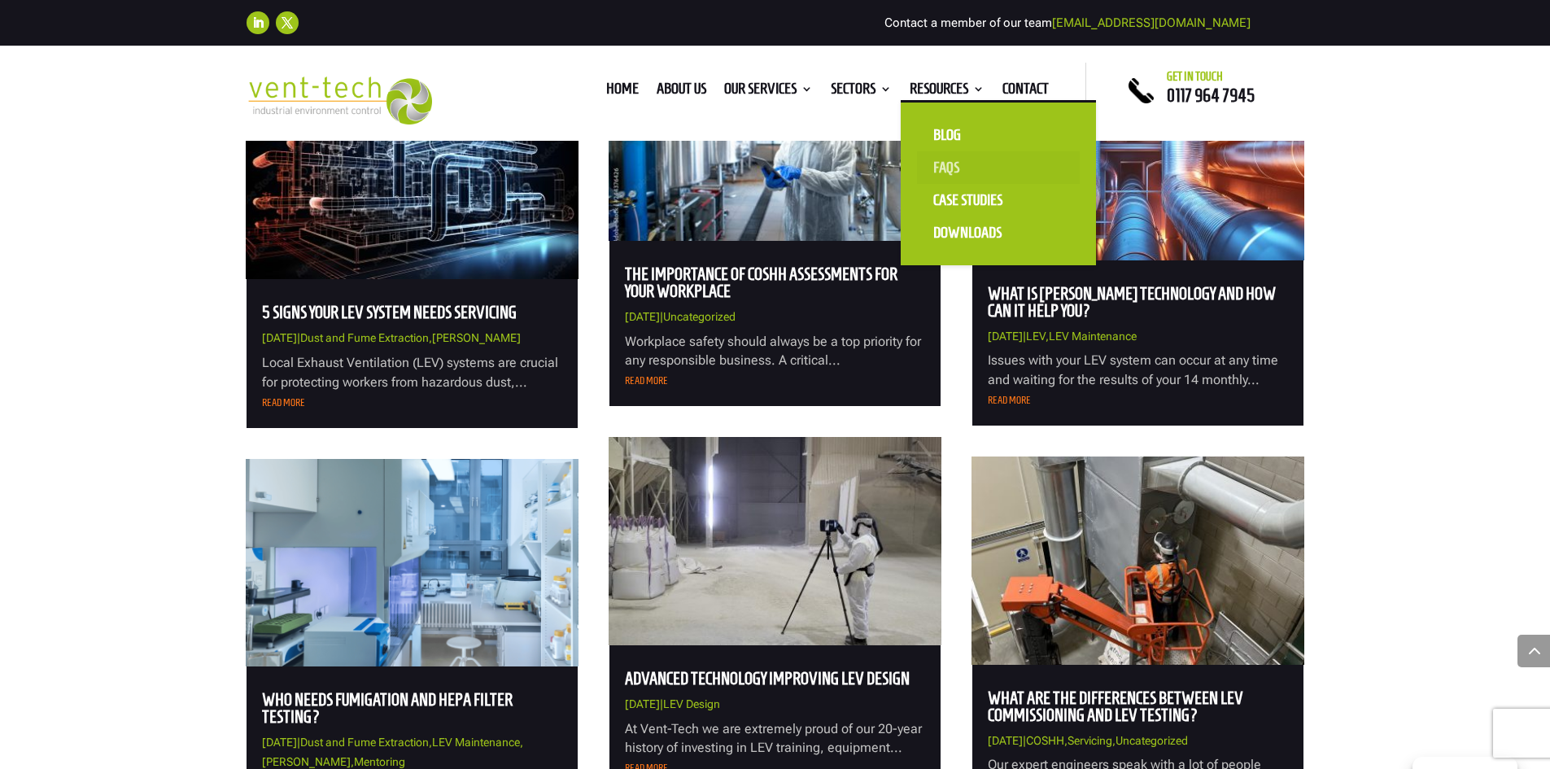
click at [943, 162] on link "FAQS" at bounding box center [998, 167] width 163 height 33
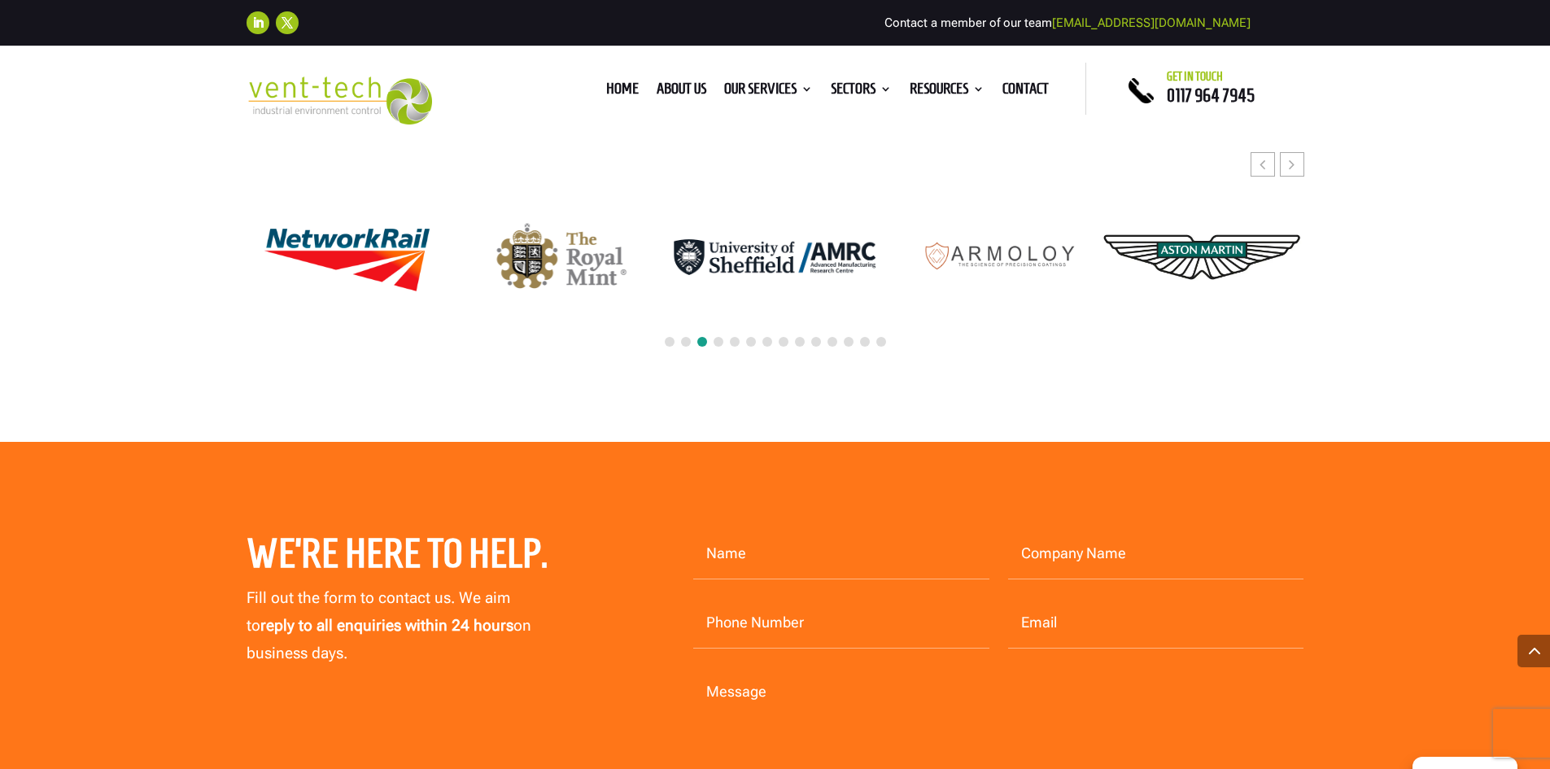
scroll to position [3092, 0]
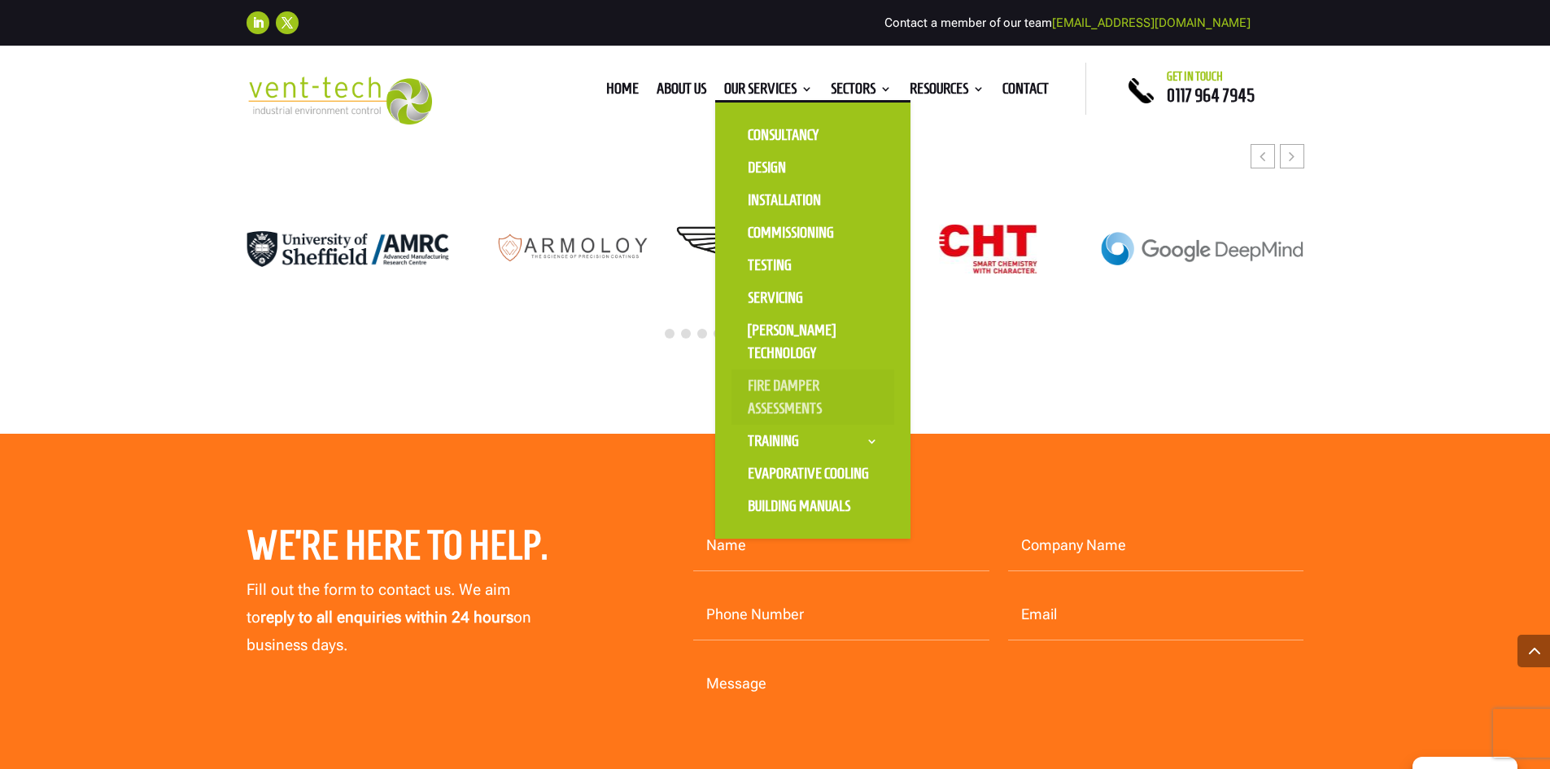
click at [782, 391] on link "Fire Damper Assessments" at bounding box center [812, 396] width 163 height 55
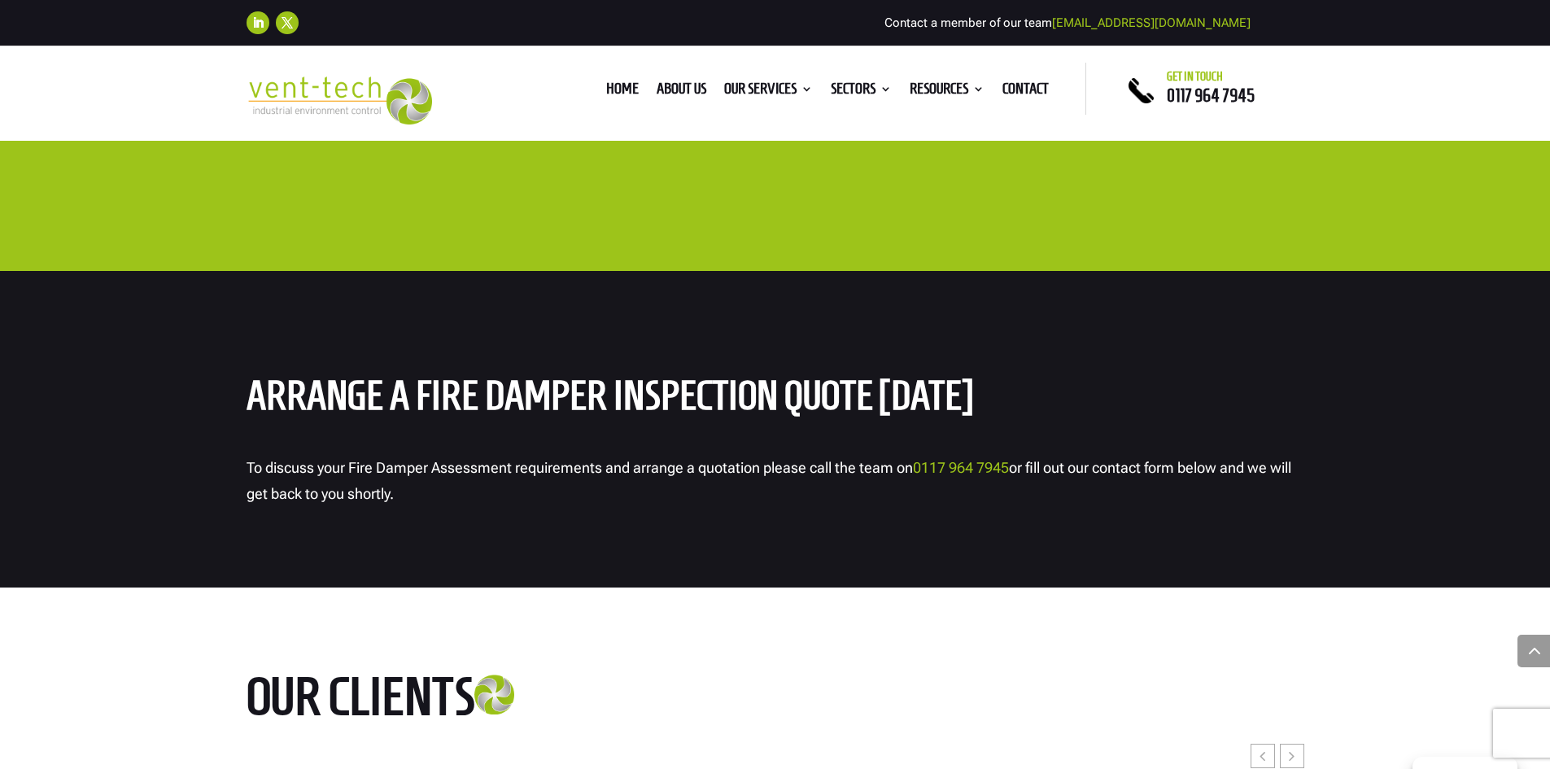
scroll to position [5614, 0]
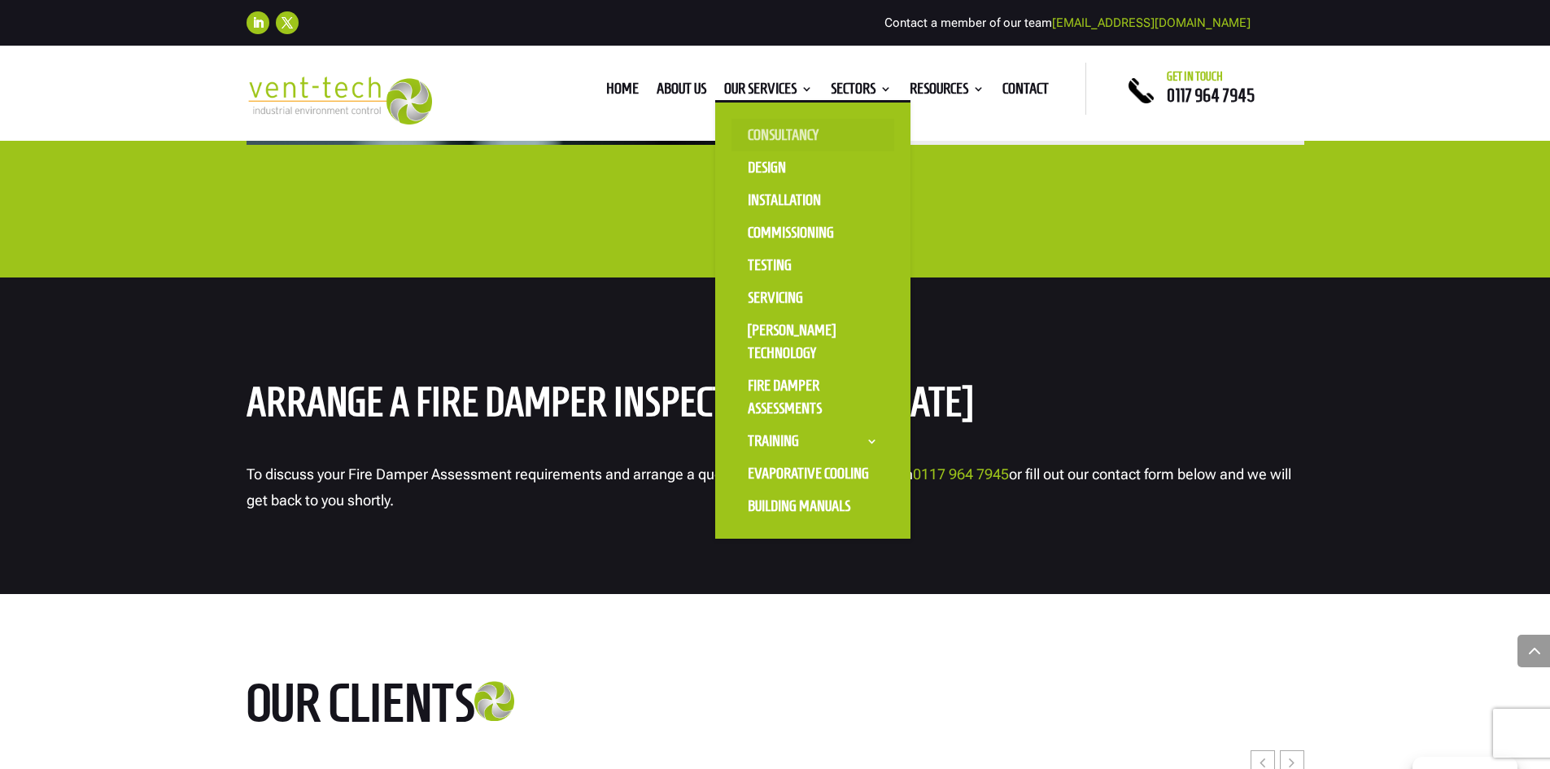
click at [766, 132] on link "Consultancy" at bounding box center [812, 135] width 163 height 33
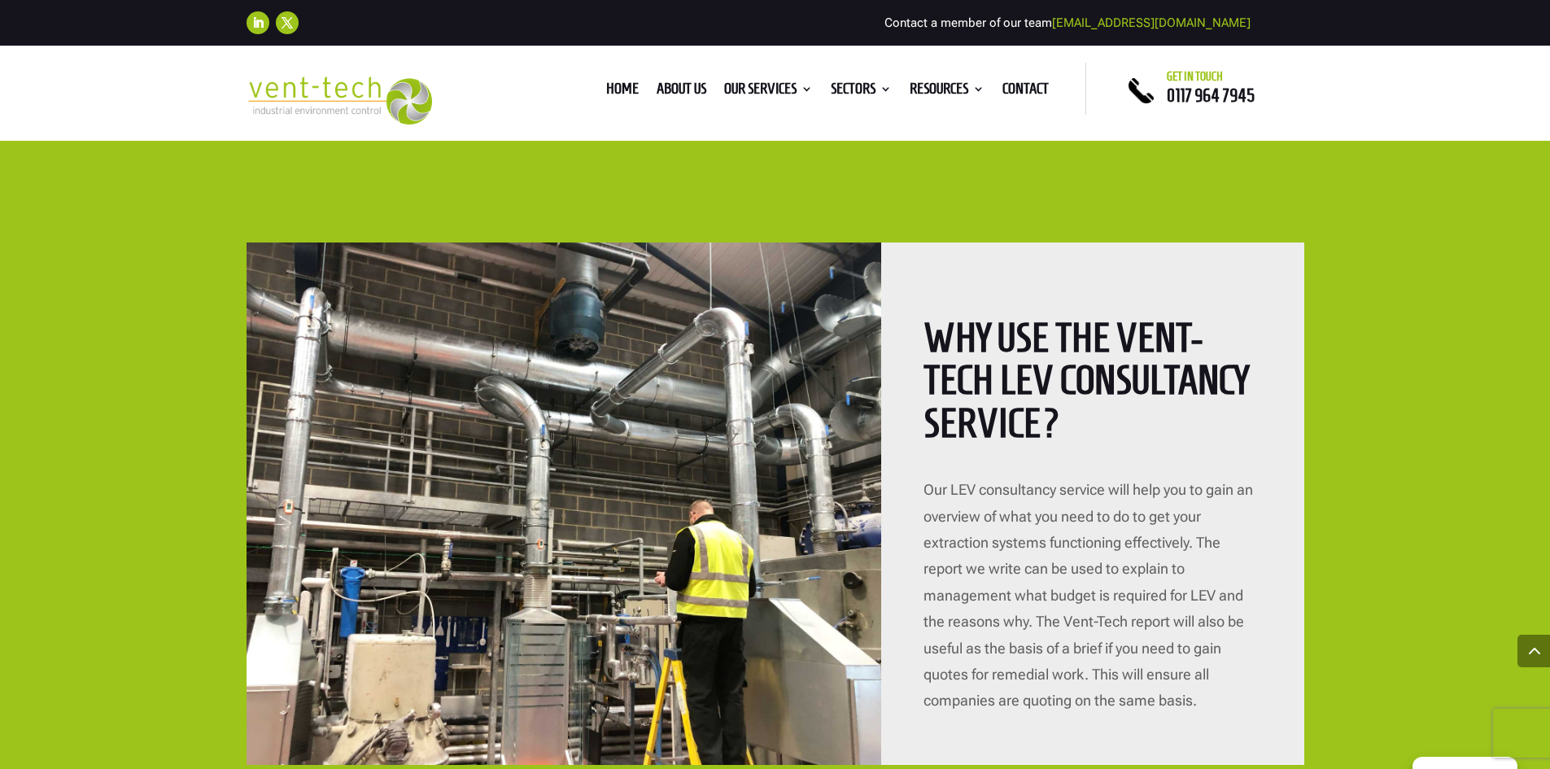
scroll to position [3580, 0]
